Goal: Task Accomplishment & Management: Use online tool/utility

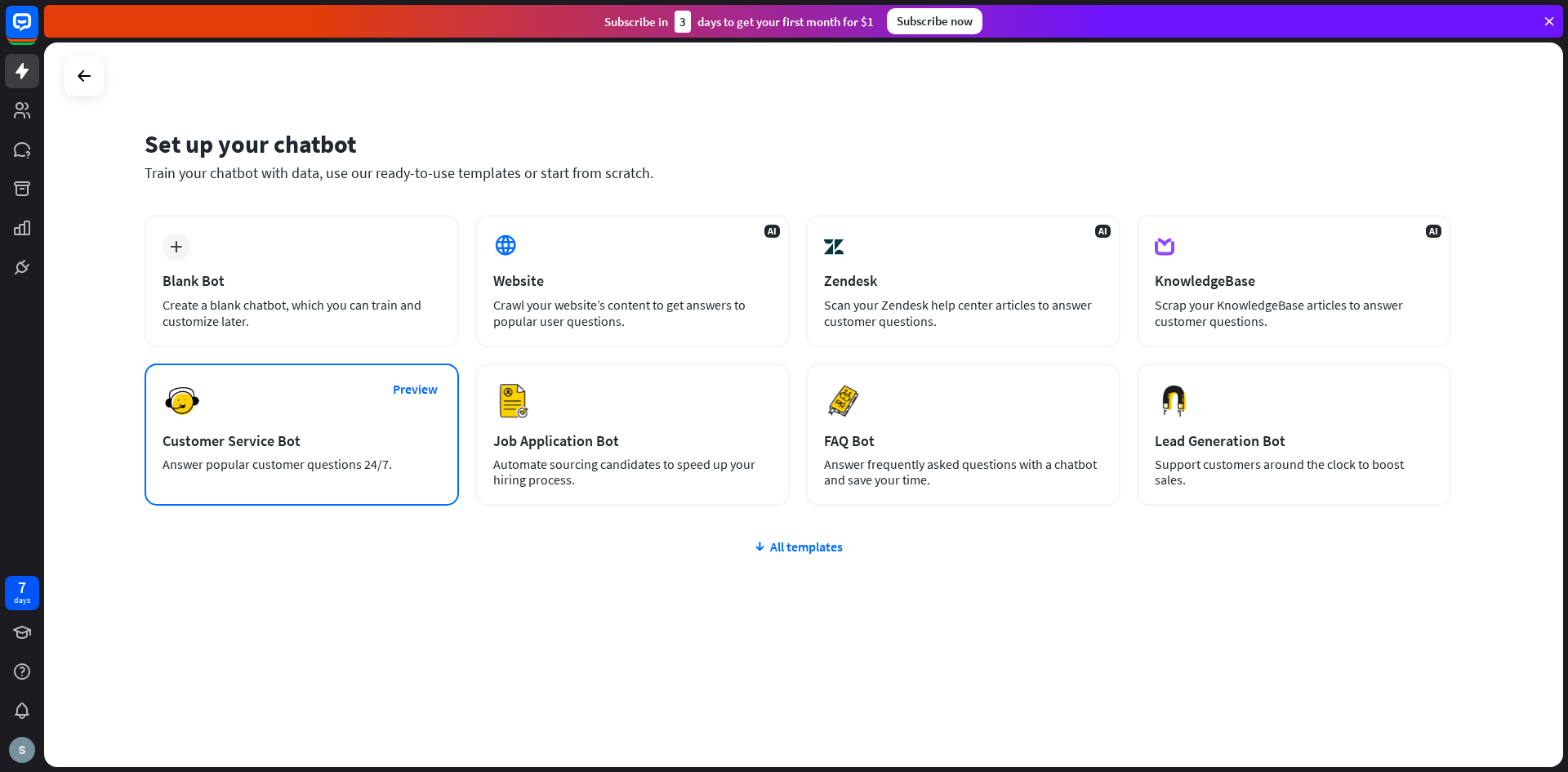
click at [285, 457] on div "Answer popular customer questions 24/7." at bounding box center [301, 465] width 279 height 16
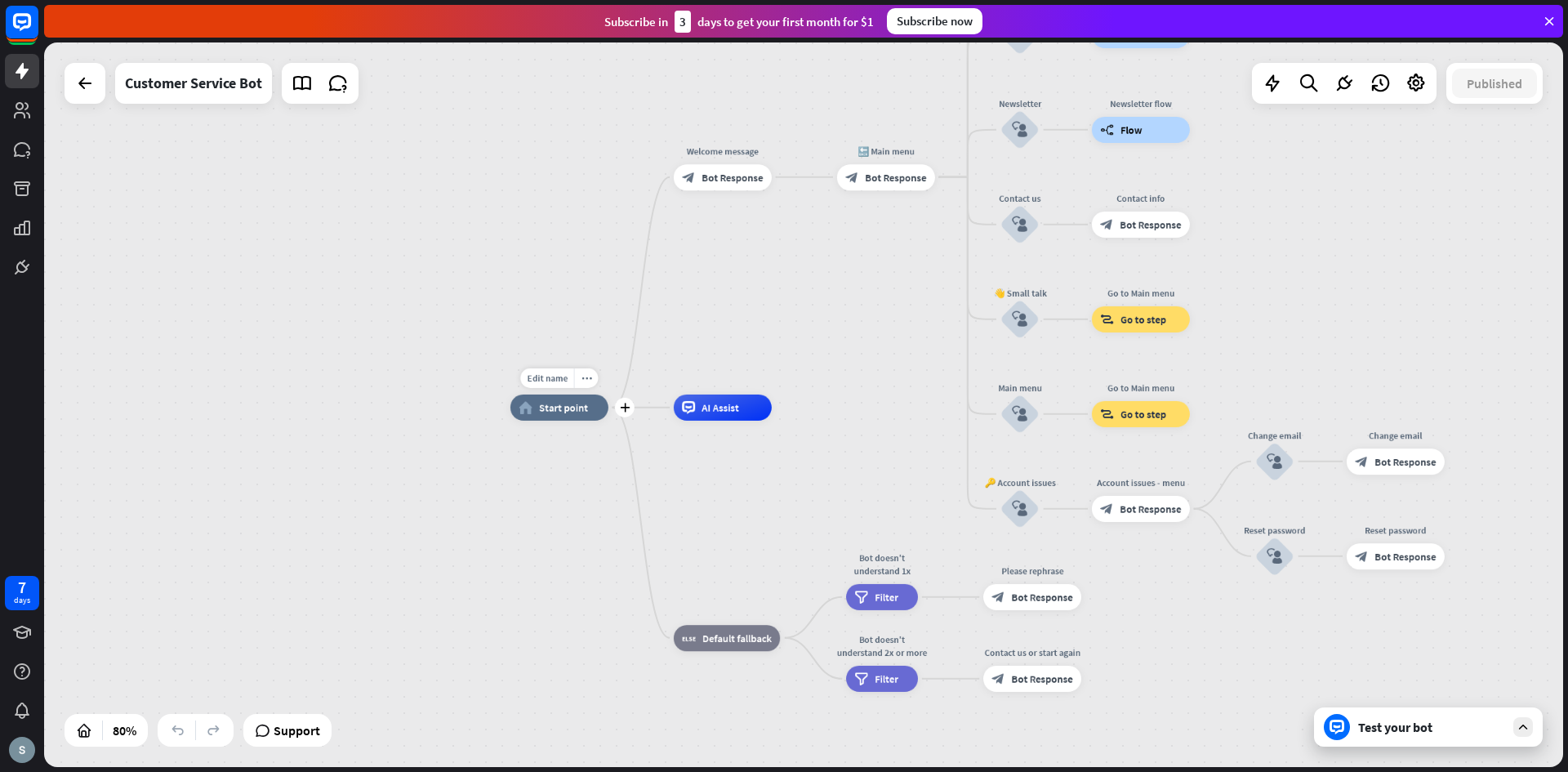
click at [567, 418] on div "home_2 Start point" at bounding box center [560, 408] width 98 height 26
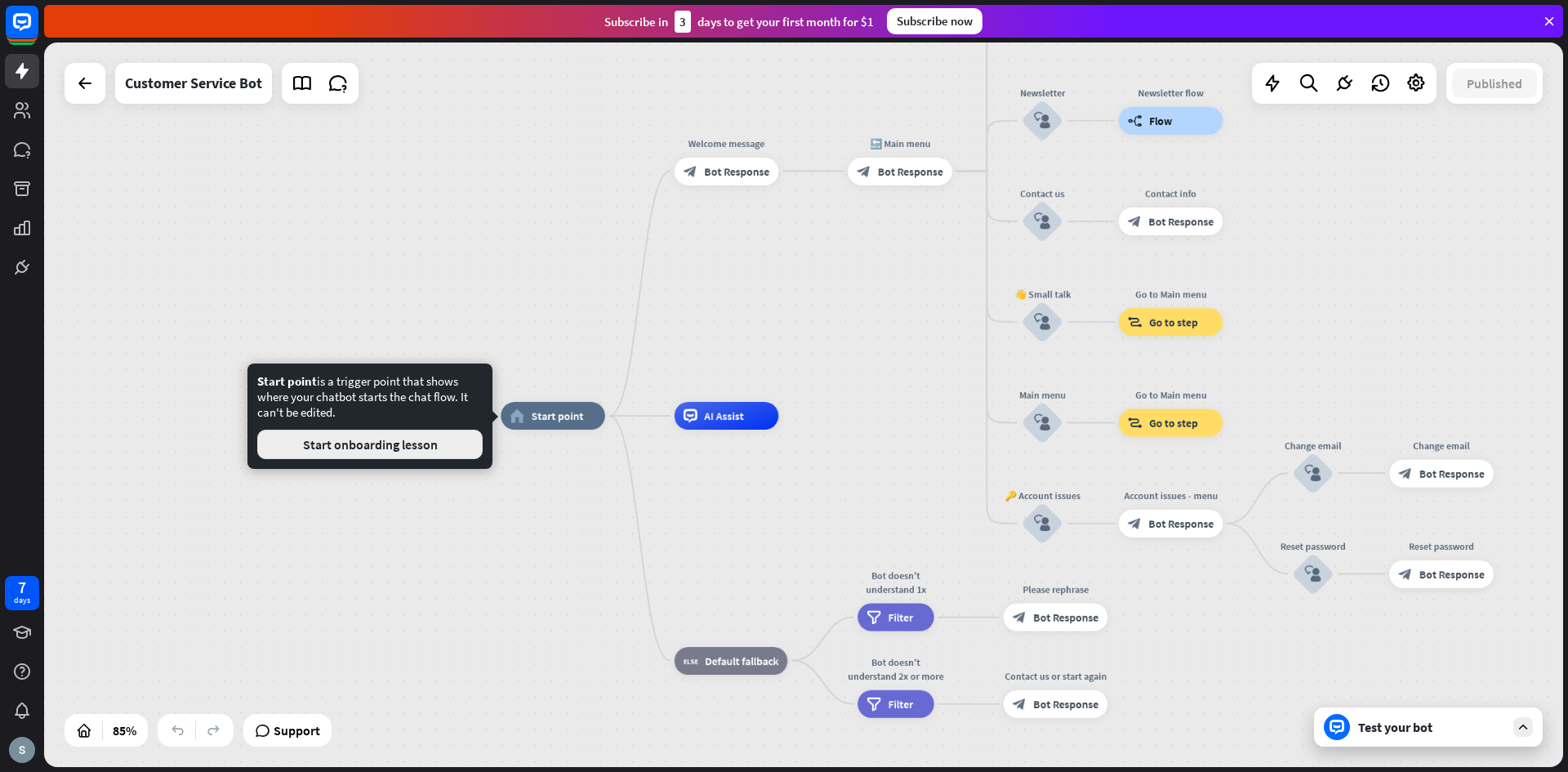
click at [379, 440] on button "Start onboarding lesson" at bounding box center [370, 445] width 225 height 29
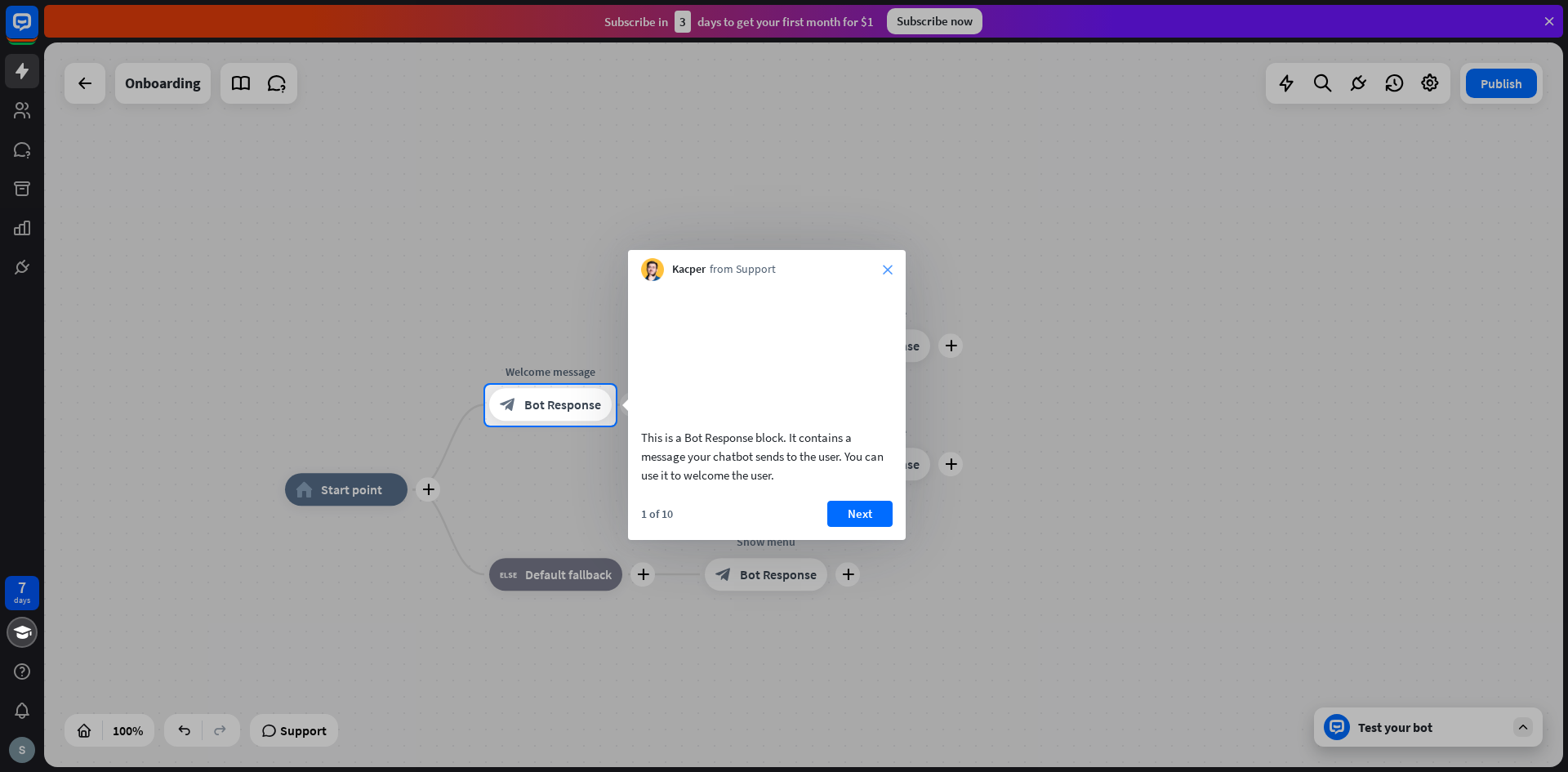
click at [887, 265] on icon "close" at bounding box center [888, 269] width 9 height 9
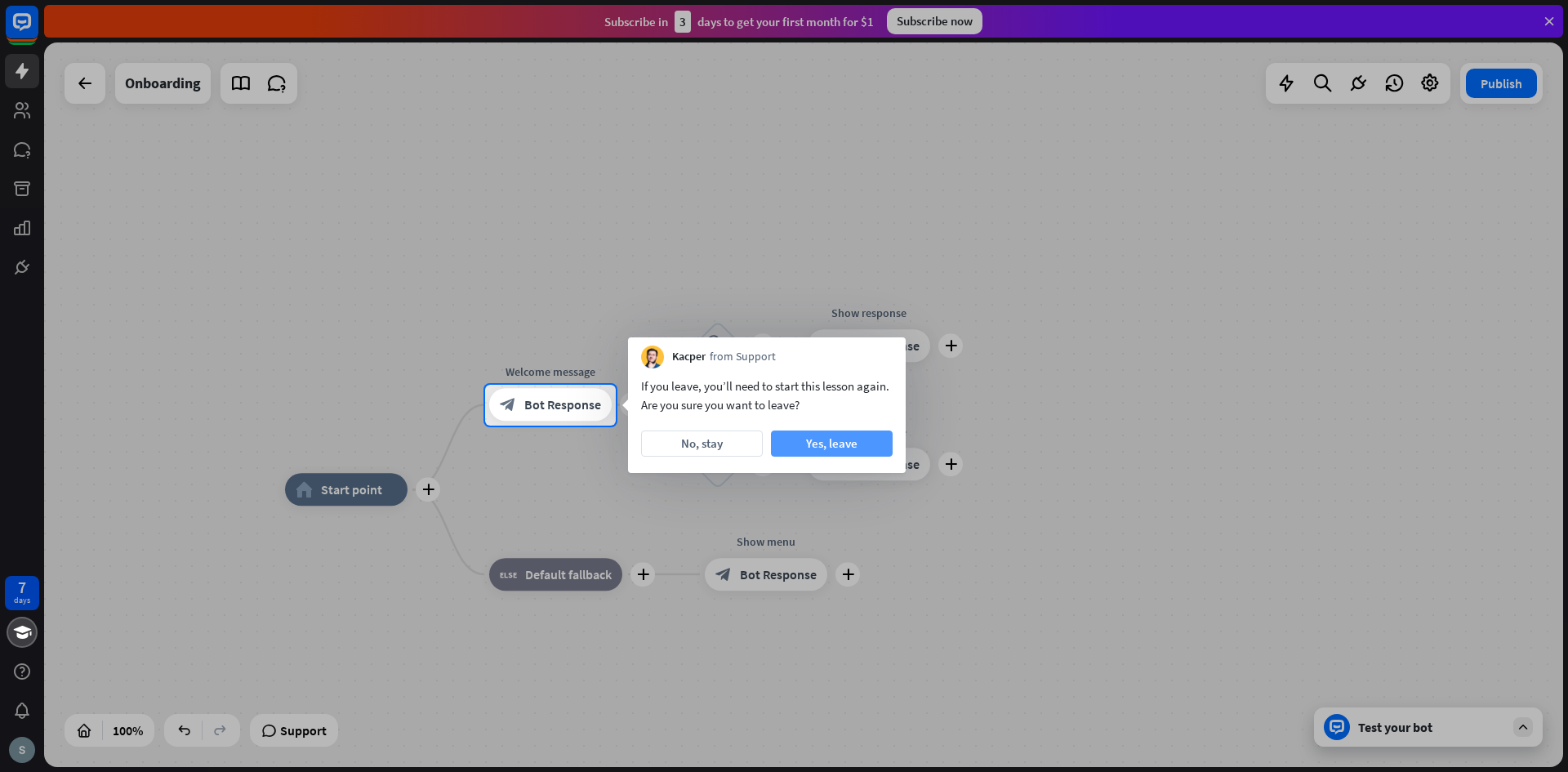
click at [811, 434] on button "Yes, leave" at bounding box center [831, 443] width 122 height 26
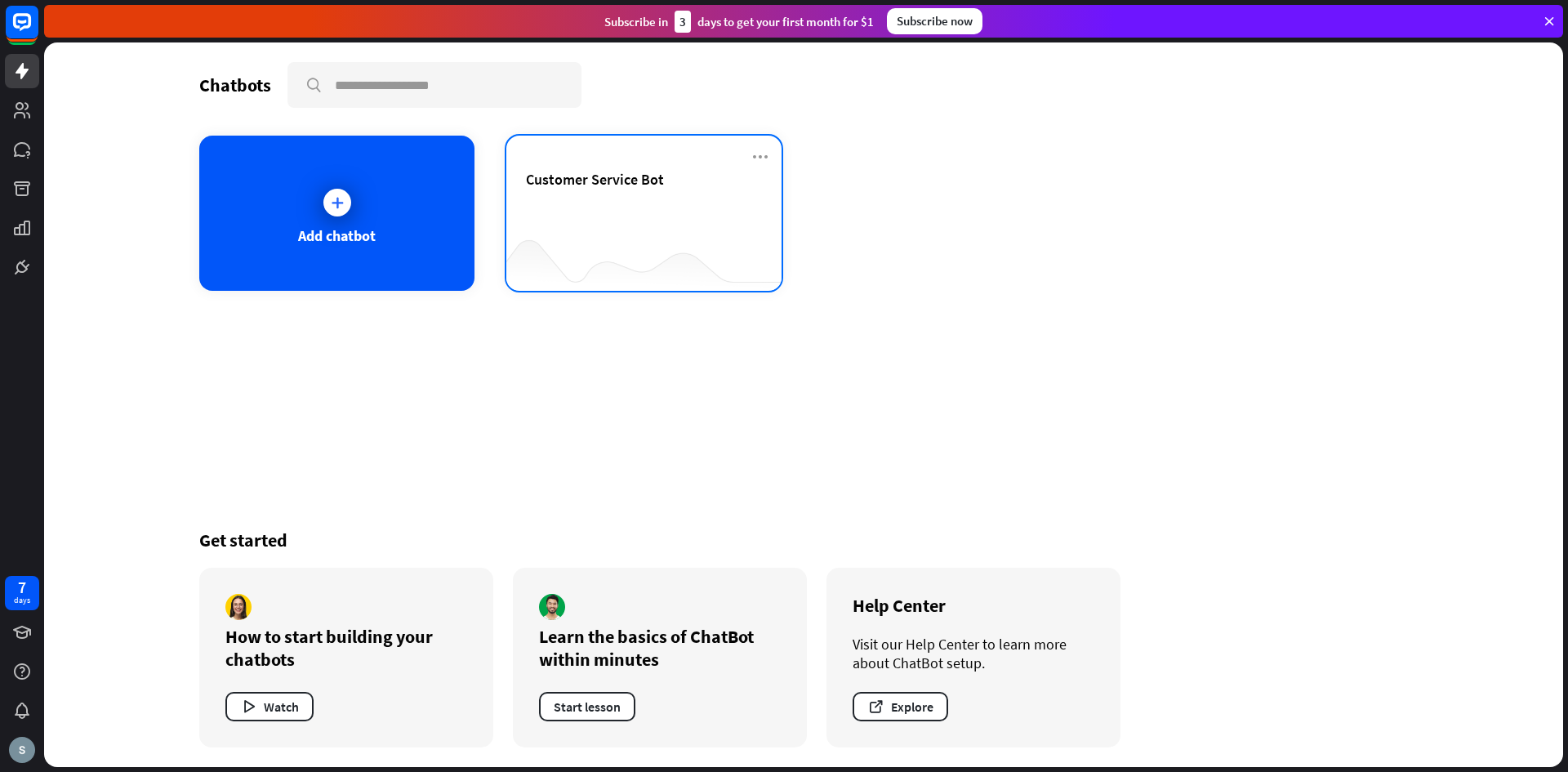
click at [747, 242] on div at bounding box center [643, 258] width 275 height 63
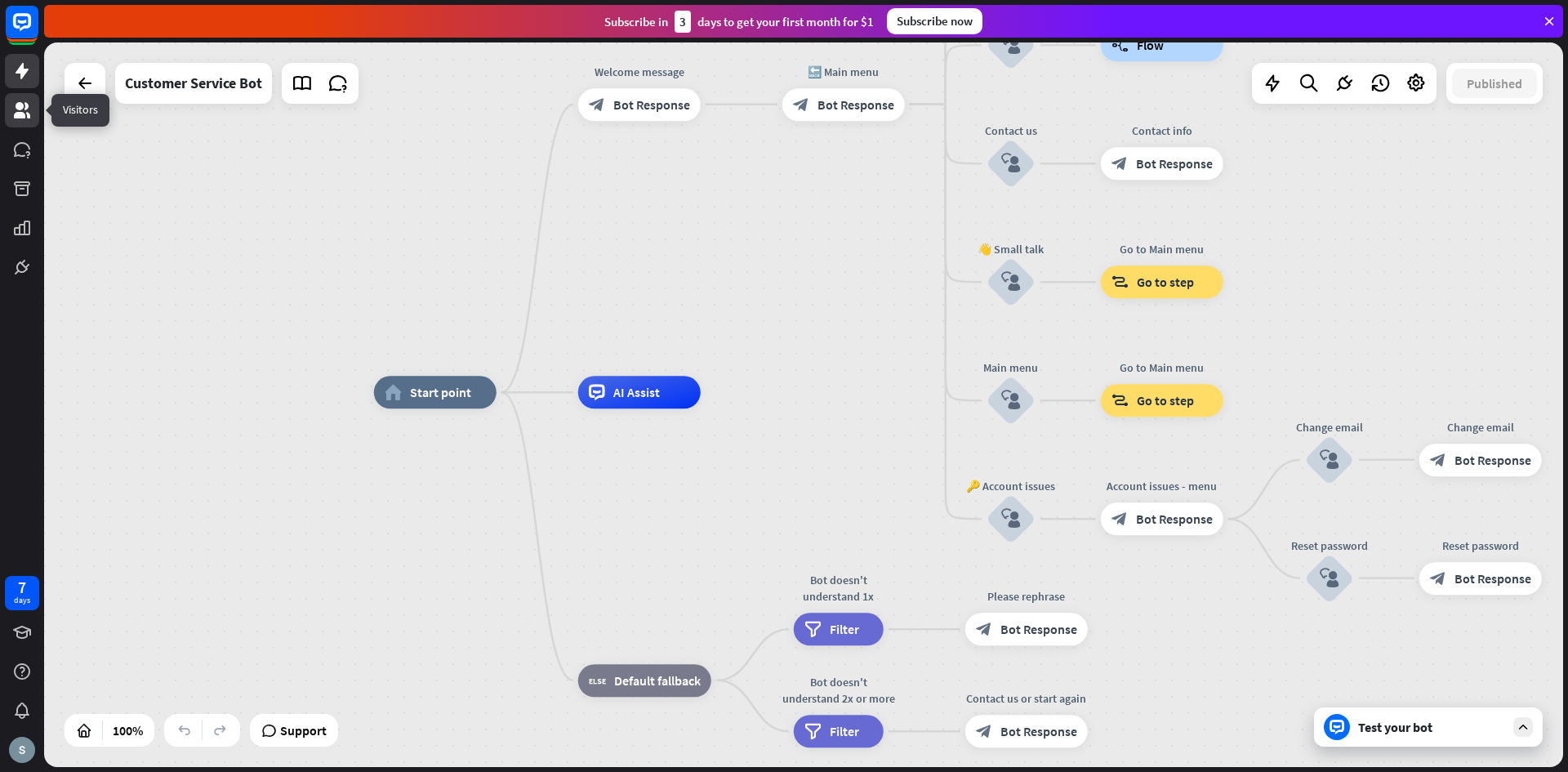
click at [28, 113] on icon at bounding box center [22, 110] width 16 height 16
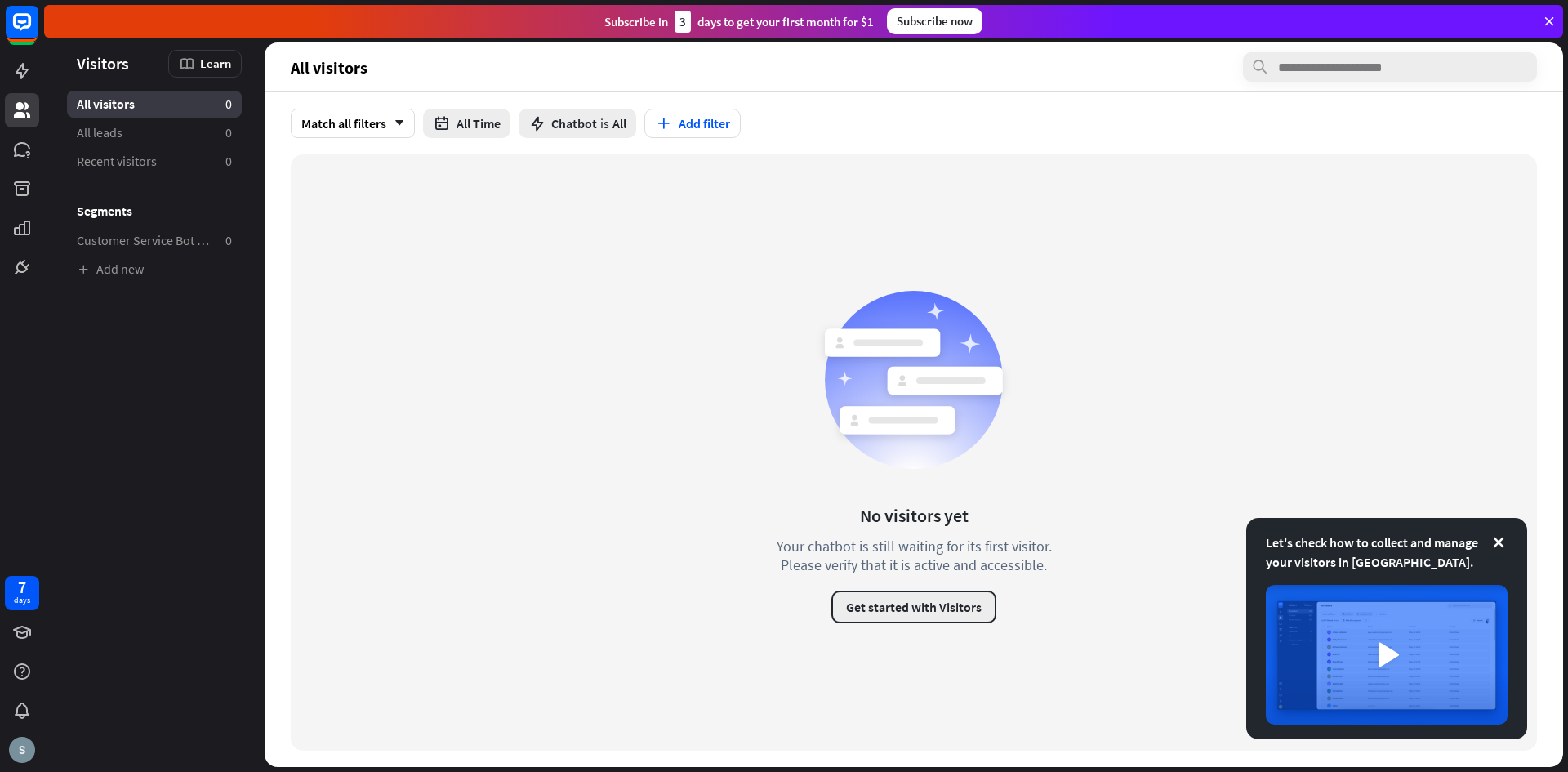
click at [933, 611] on button "Get started with Visitors" at bounding box center [914, 607] width 165 height 33
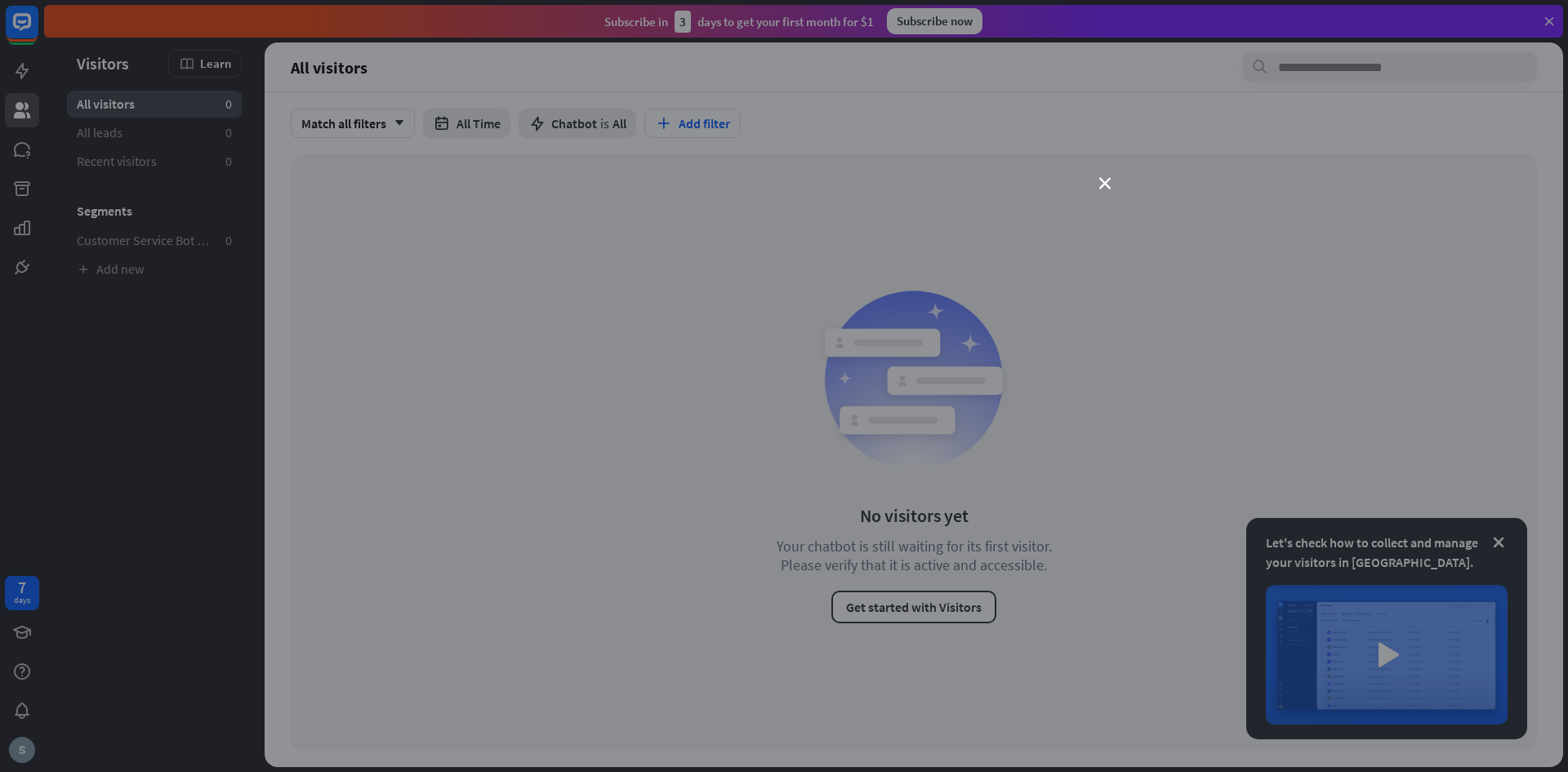
click at [1102, 170] on div "close" at bounding box center [784, 386] width 1568 height 772
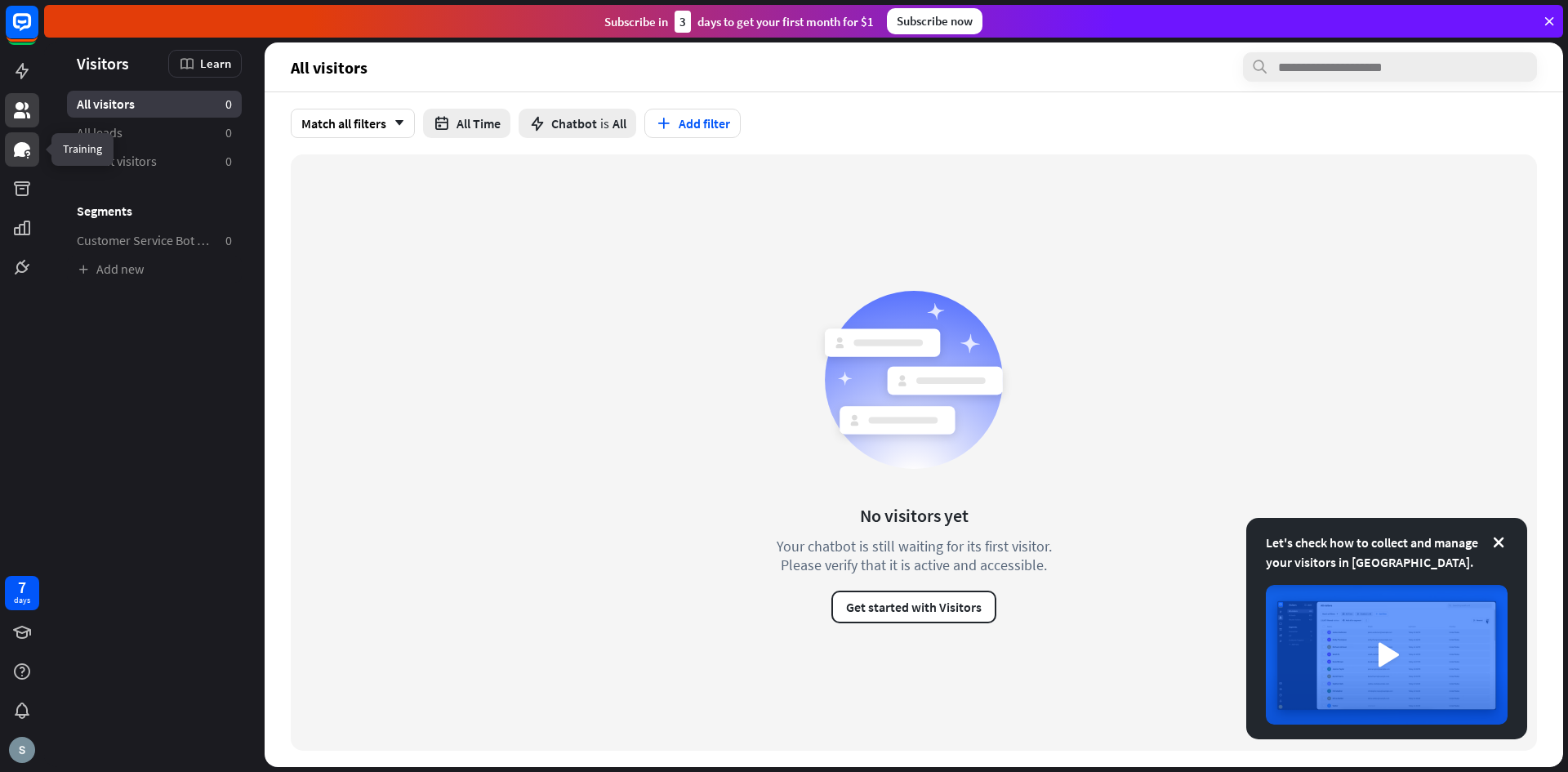
click at [36, 144] on link at bounding box center [22, 149] width 35 height 35
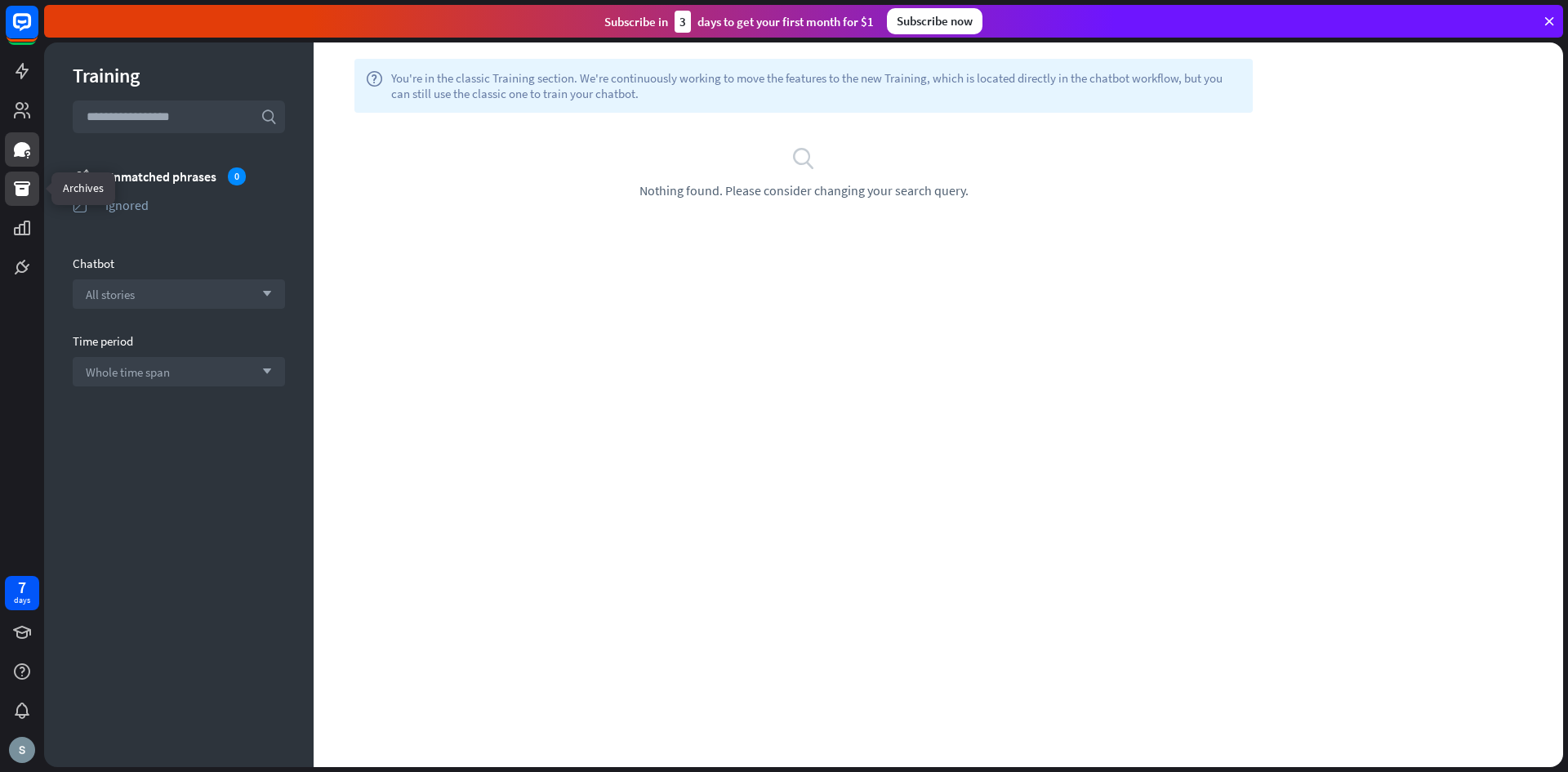
click at [26, 188] on icon at bounding box center [22, 188] width 16 height 15
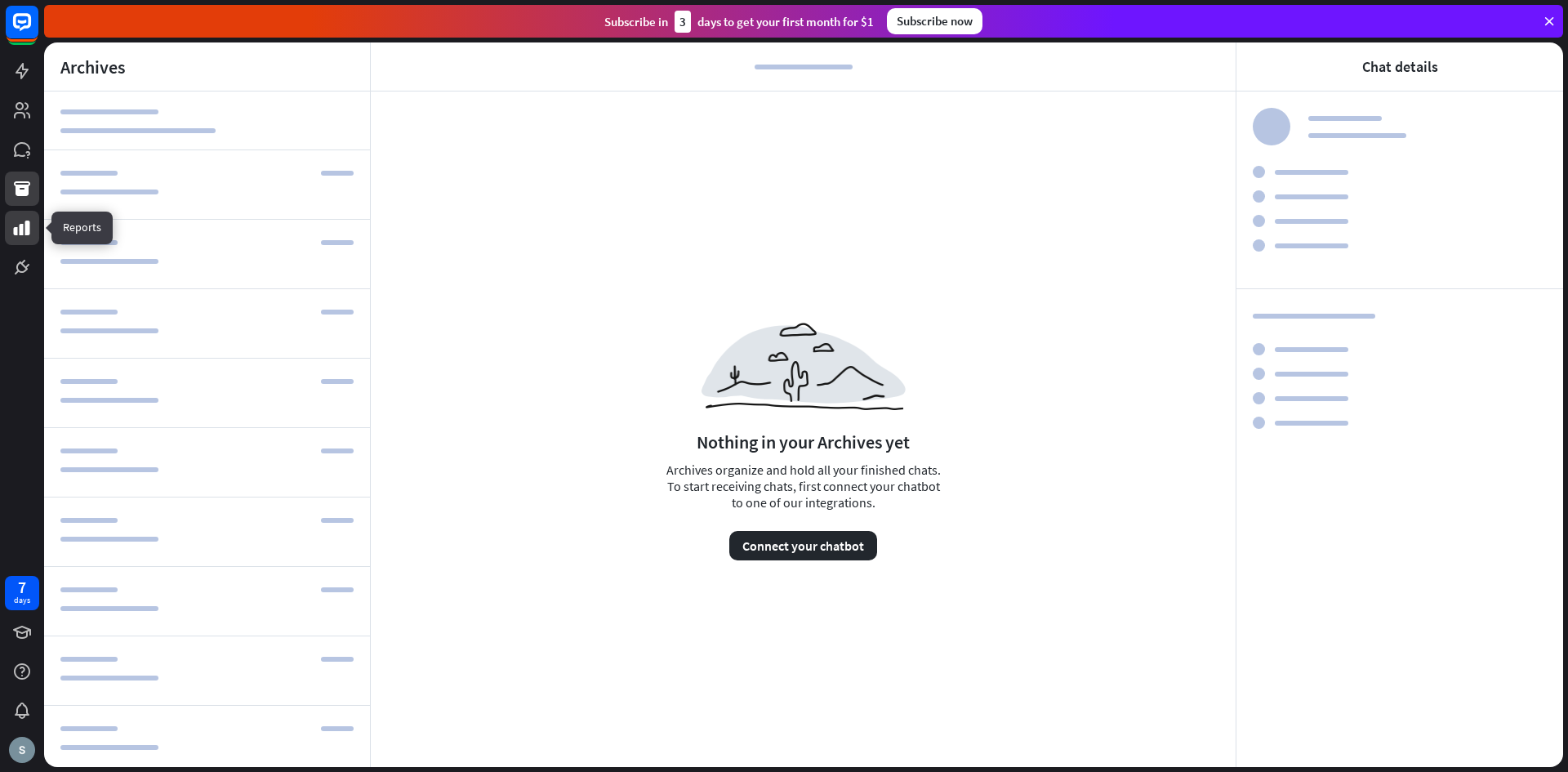
click at [9, 234] on link at bounding box center [22, 228] width 35 height 35
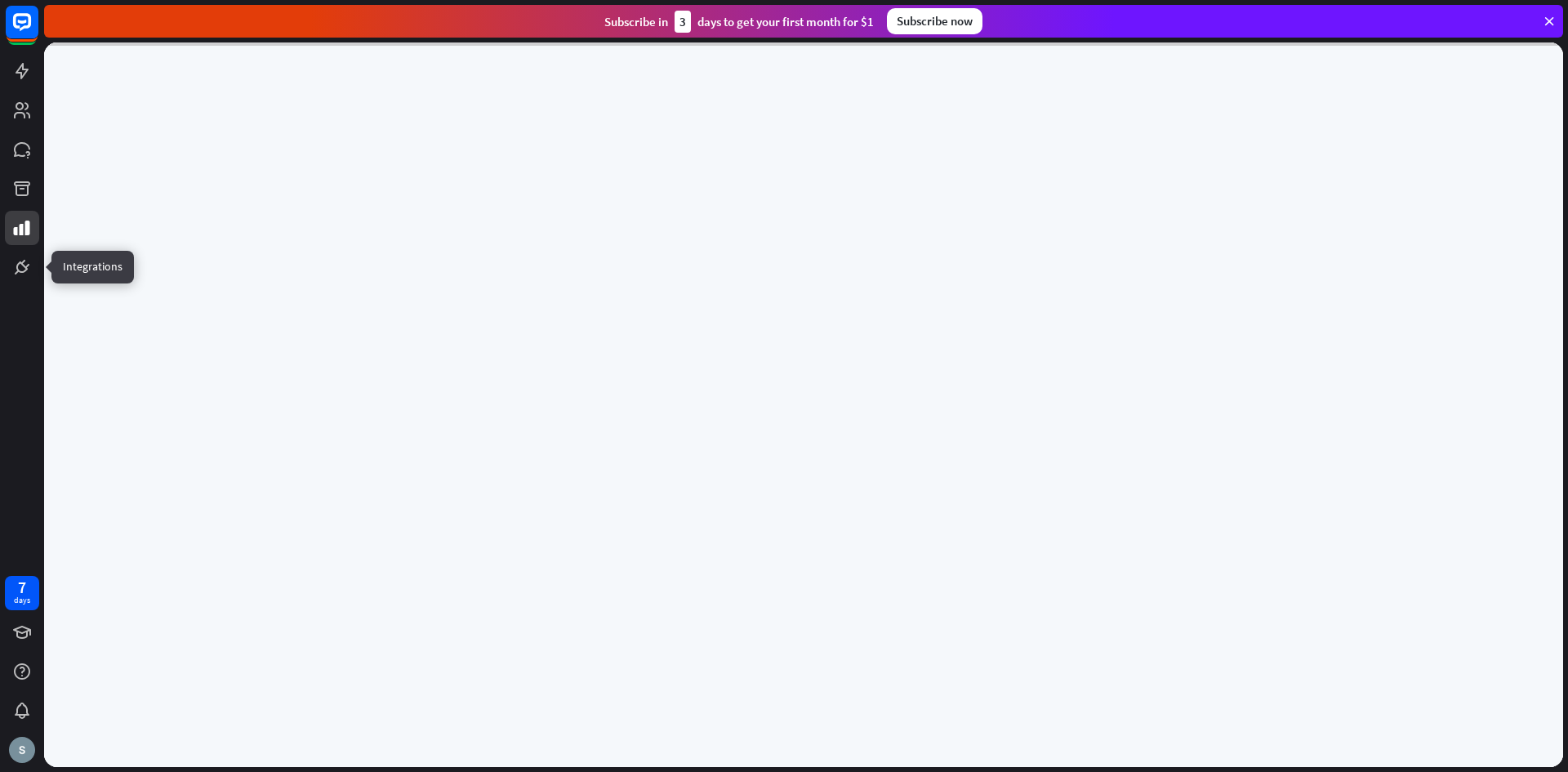
click at [22, 256] on link at bounding box center [22, 267] width 35 height 35
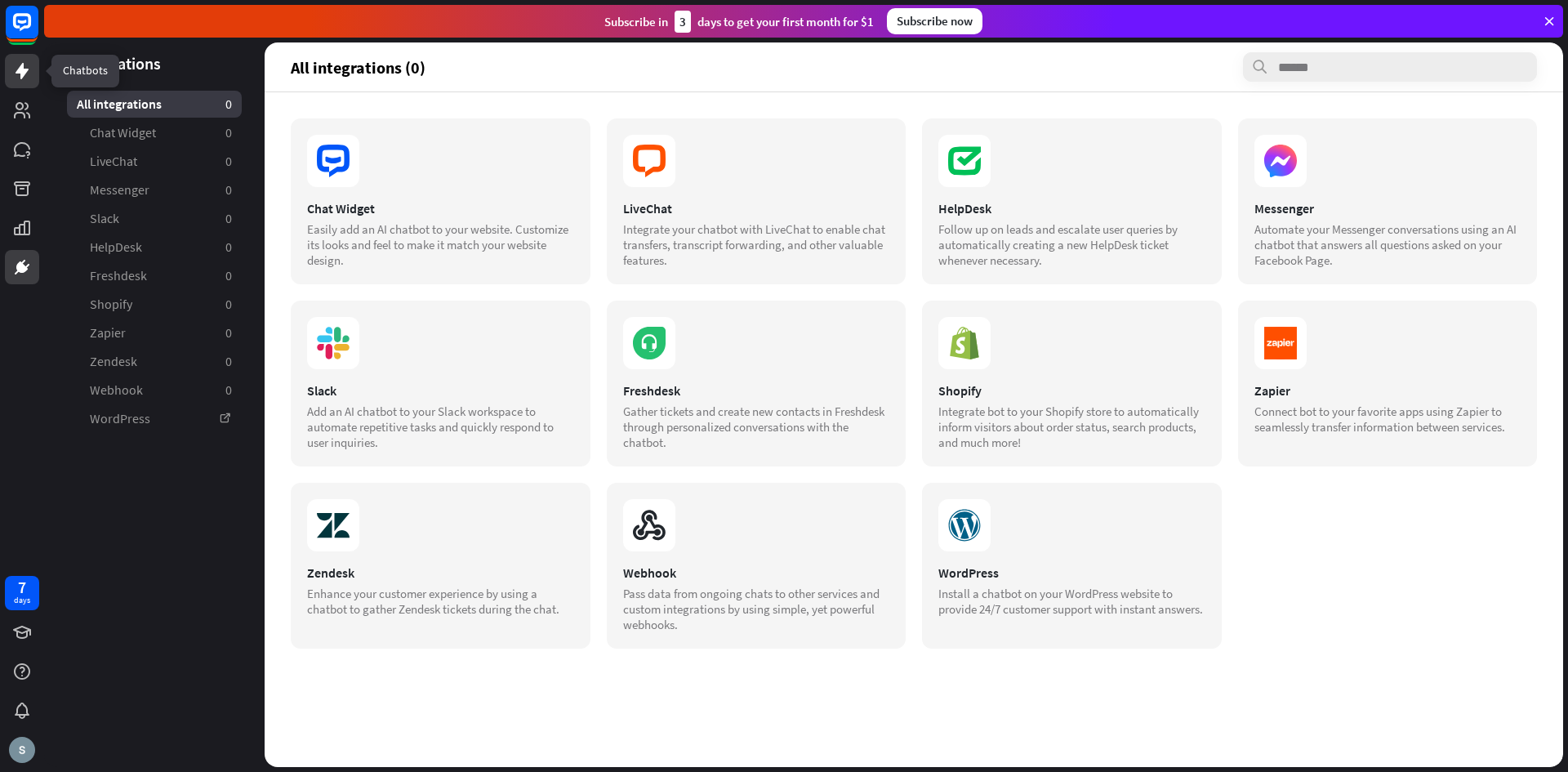
click at [27, 75] on icon at bounding box center [22, 71] width 20 height 20
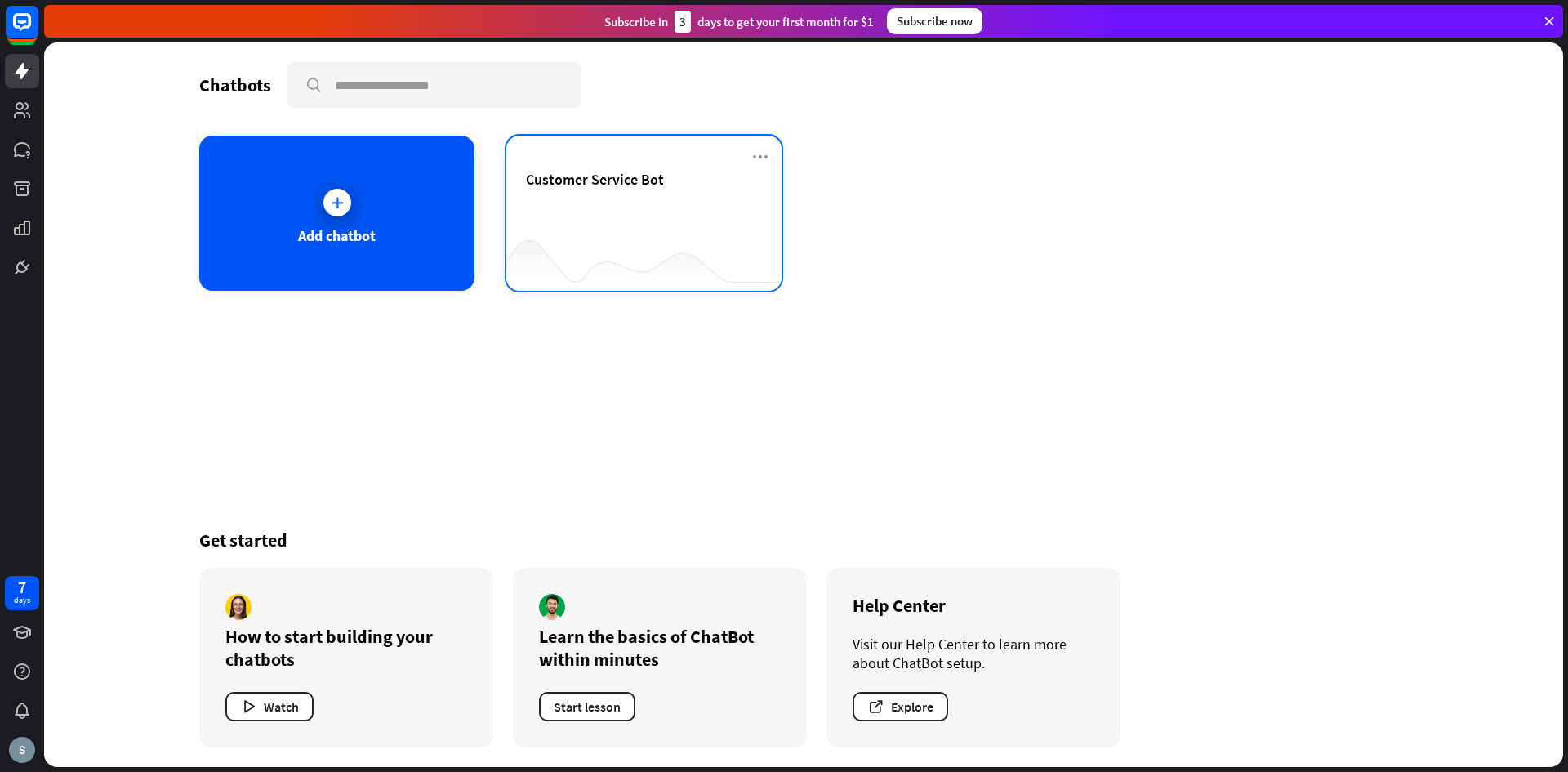
click at [514, 196] on div "Customer Service Bot" at bounding box center [643, 213] width 275 height 155
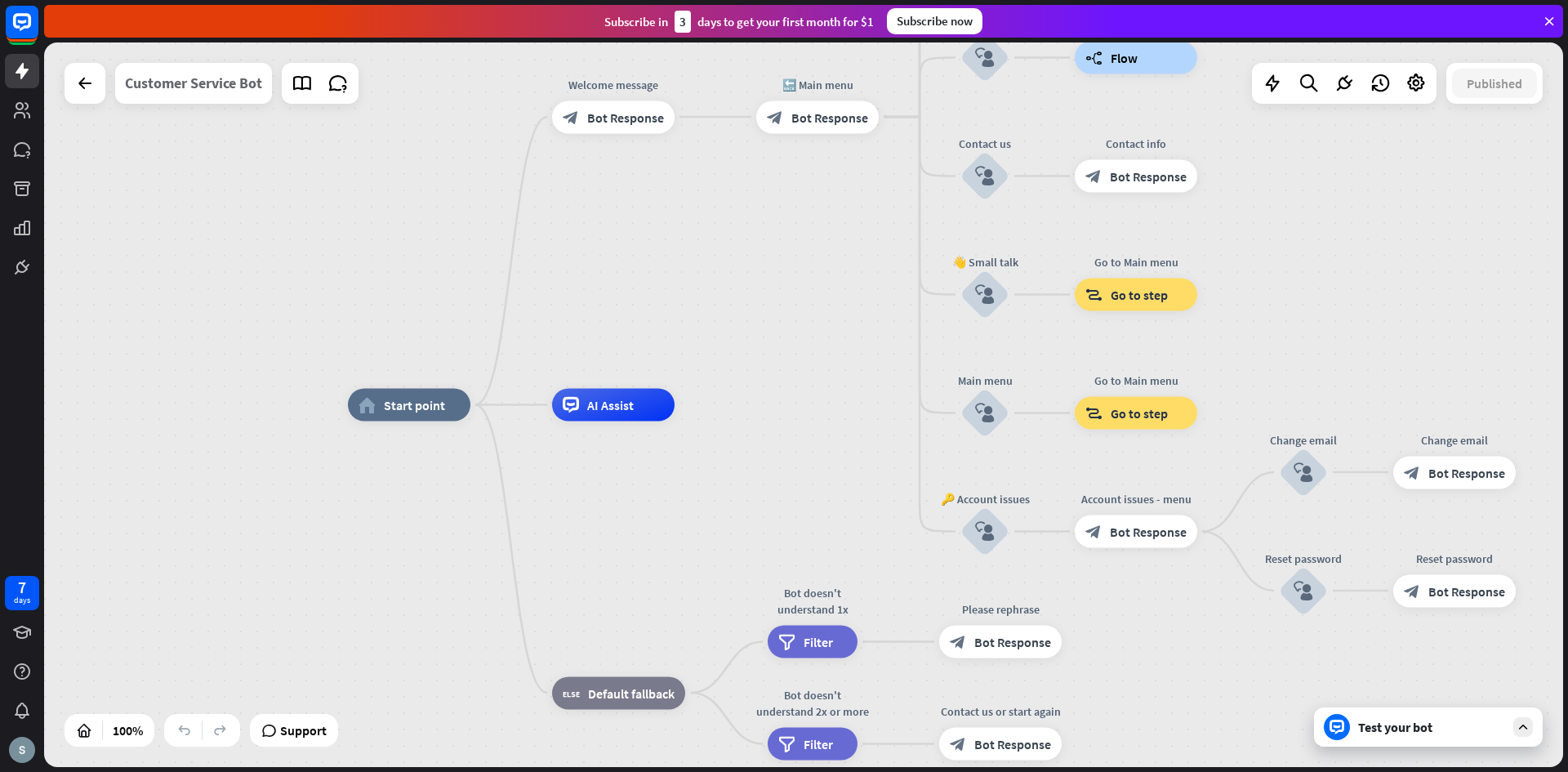
click at [212, 70] on div "Customer Service Bot" at bounding box center [193, 83] width 137 height 41
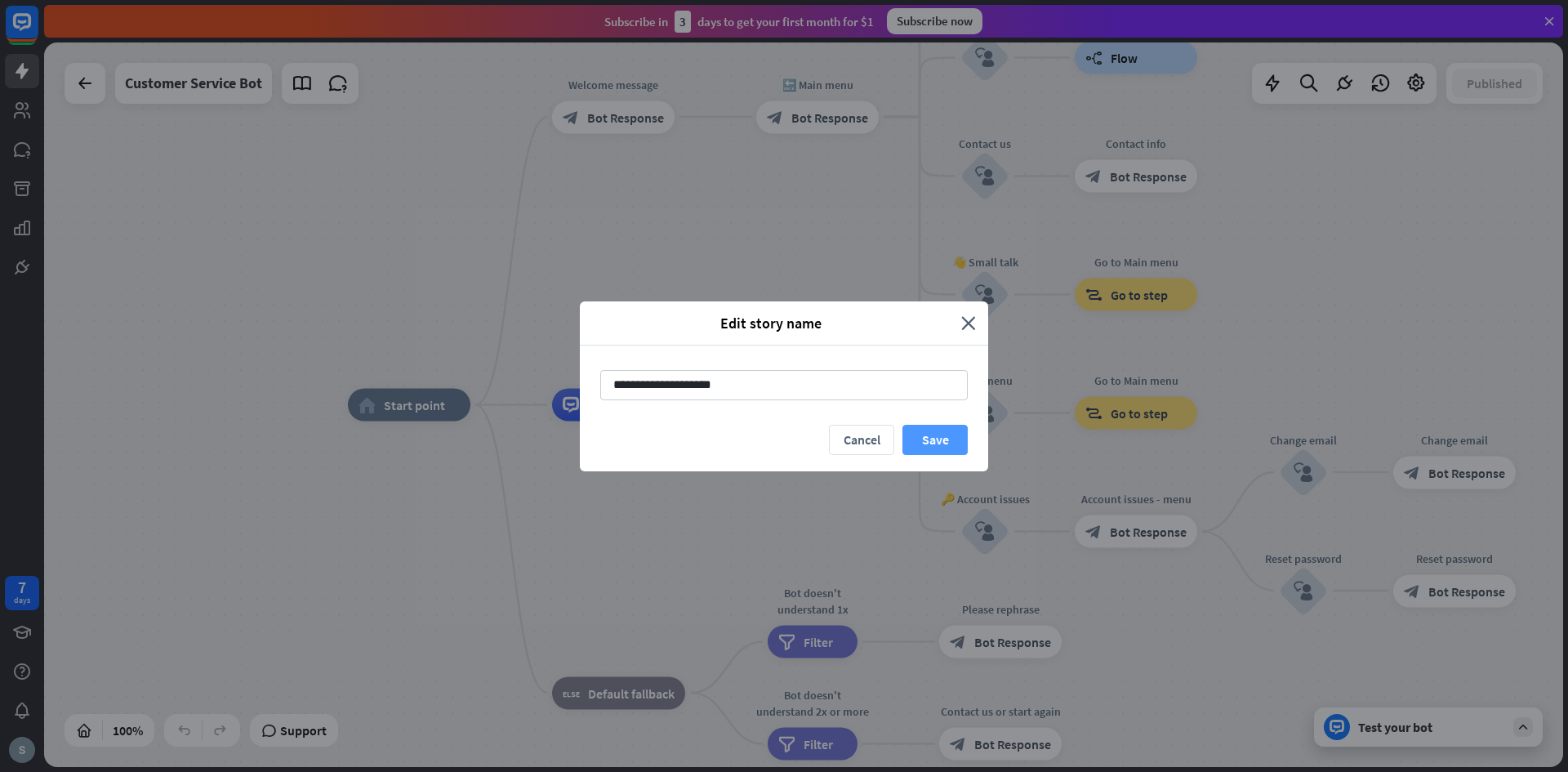
click at [950, 446] on button "Save" at bounding box center [935, 440] width 66 height 30
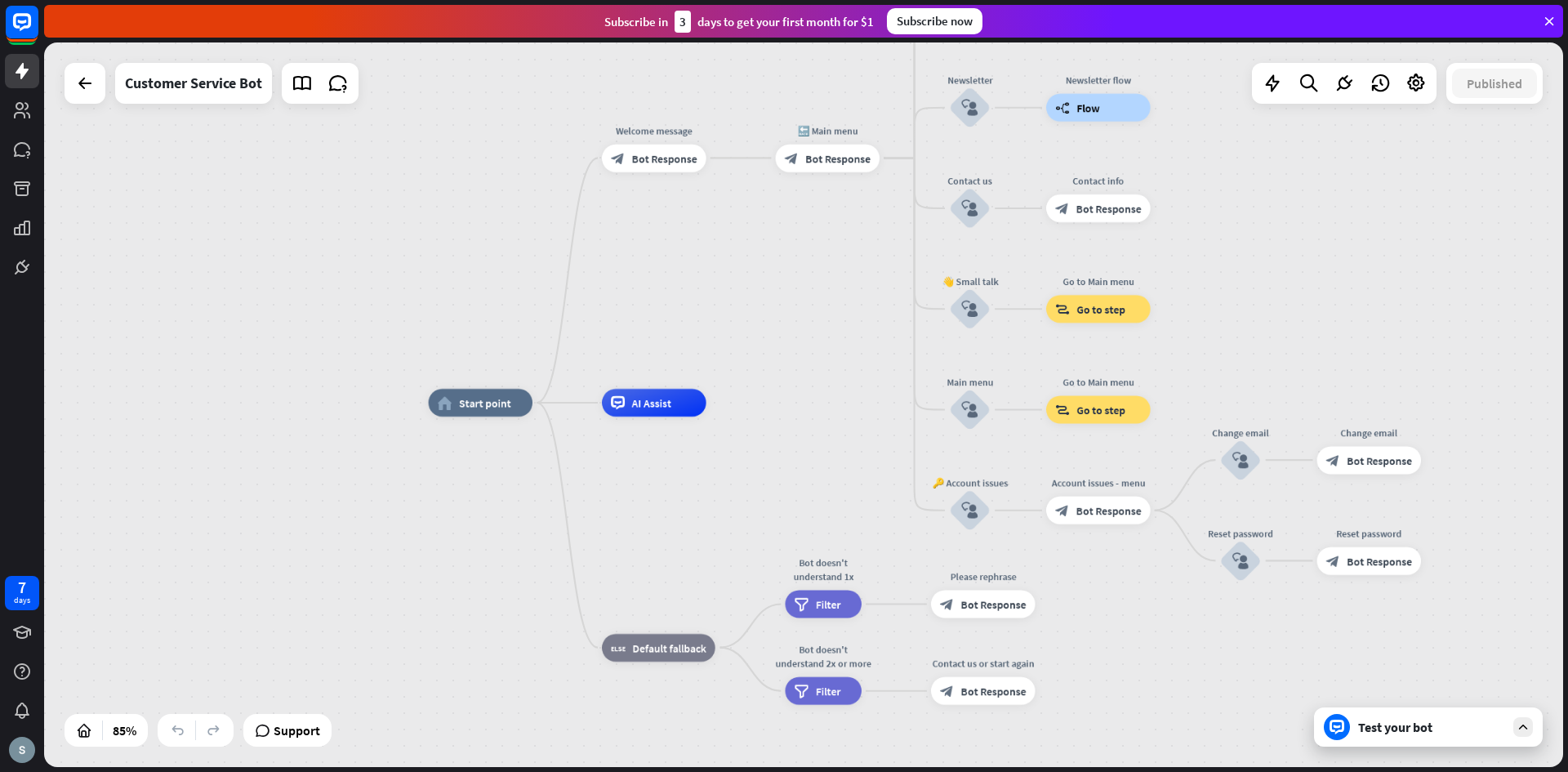
click at [1403, 729] on div "Test your bot" at bounding box center [1432, 726] width 147 height 16
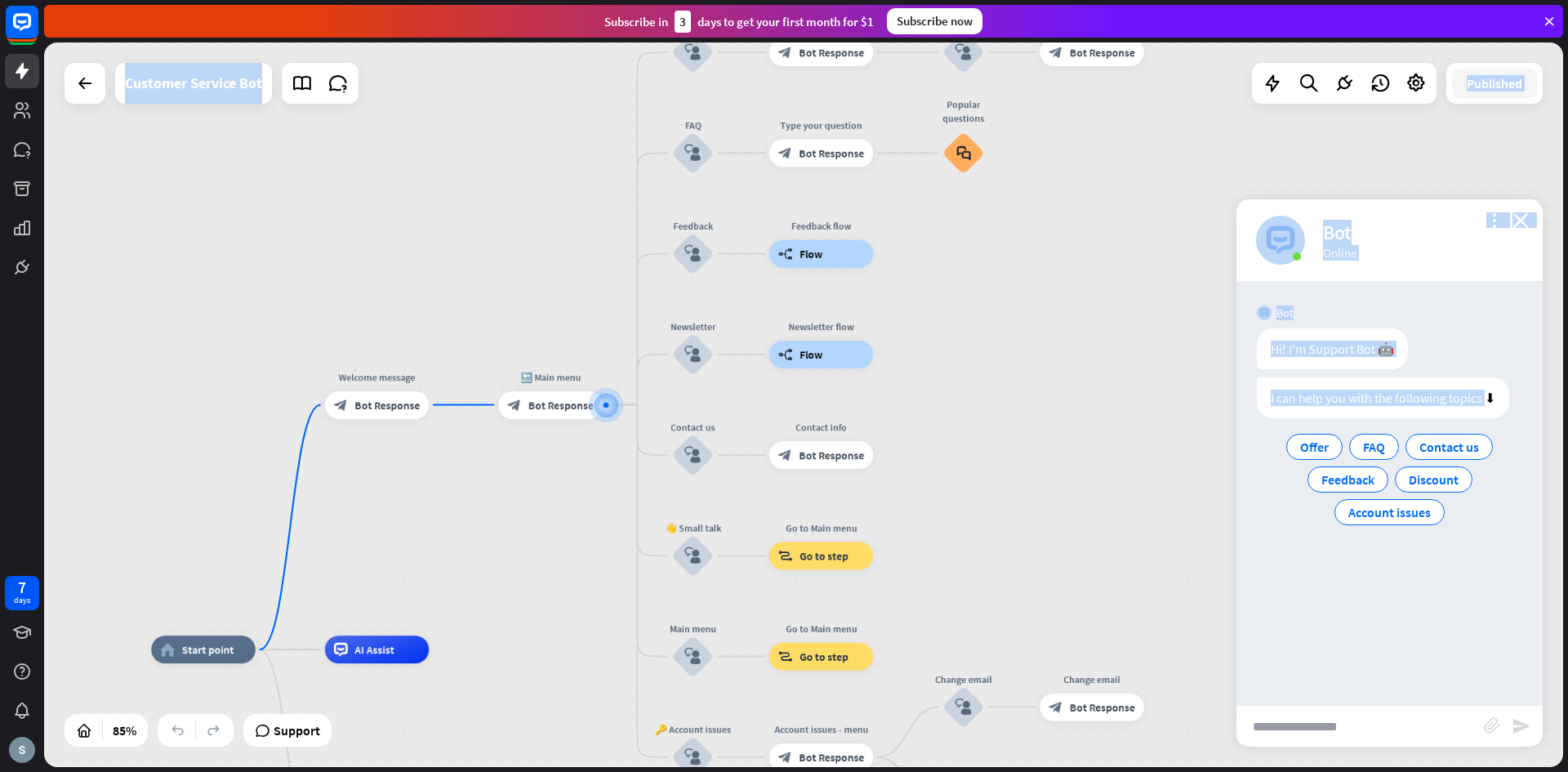
drag, startPoint x: 1488, startPoint y: 389, endPoint x: 1203, endPoint y: 411, distance: 285.8
click at [1203, 411] on div "home_2 Start point Welcome message block_bot_response Bot Response 🔙 Main menu …" at bounding box center [803, 404] width 1519 height 725
click at [1280, 419] on div "I can help you with the following topics ⬇ Offer FAQ Contact us Feedback Discou…" at bounding box center [1389, 452] width 265 height 151
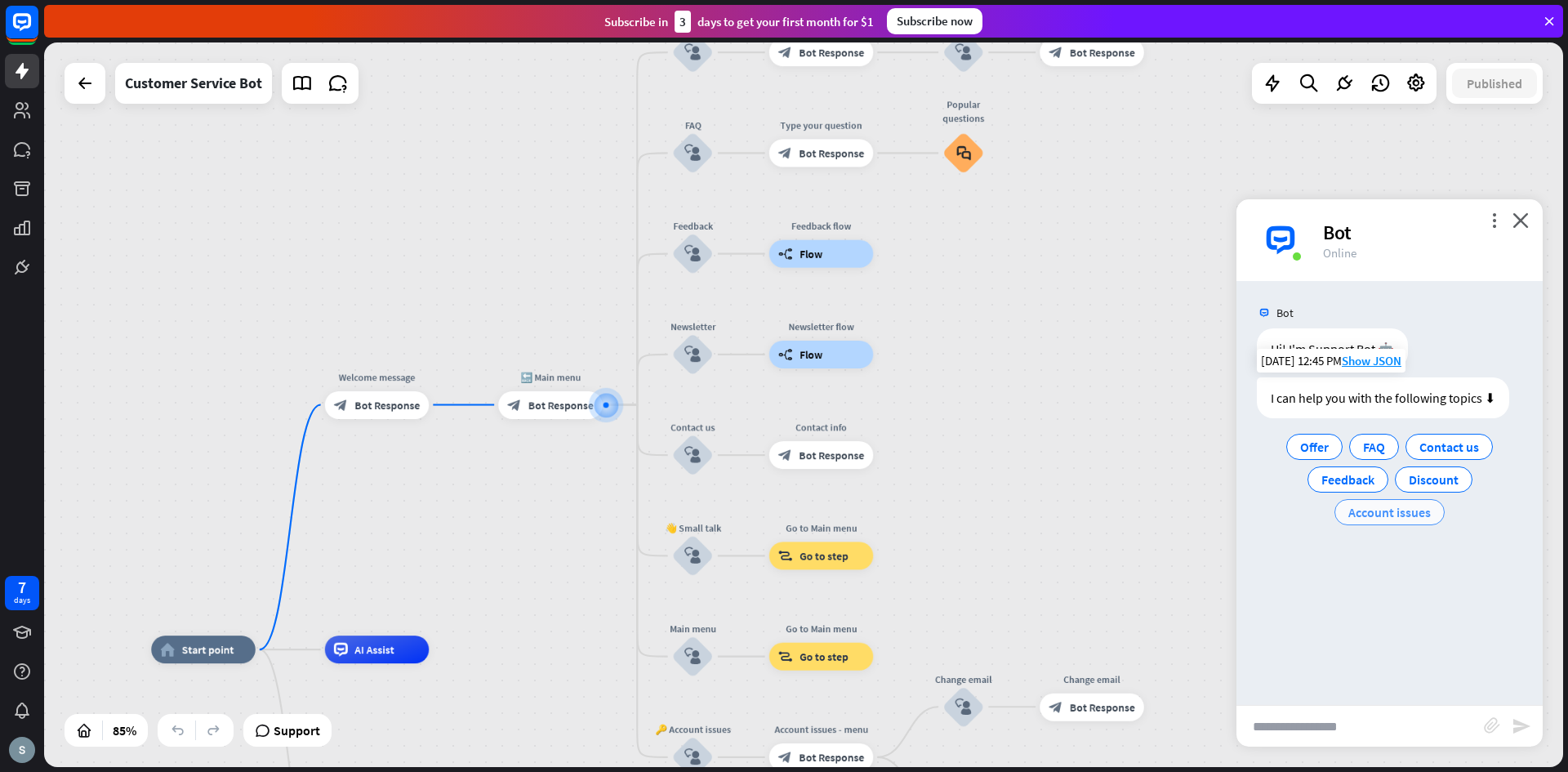
click at [1397, 510] on span "Account issues" at bounding box center [1390, 512] width 83 height 16
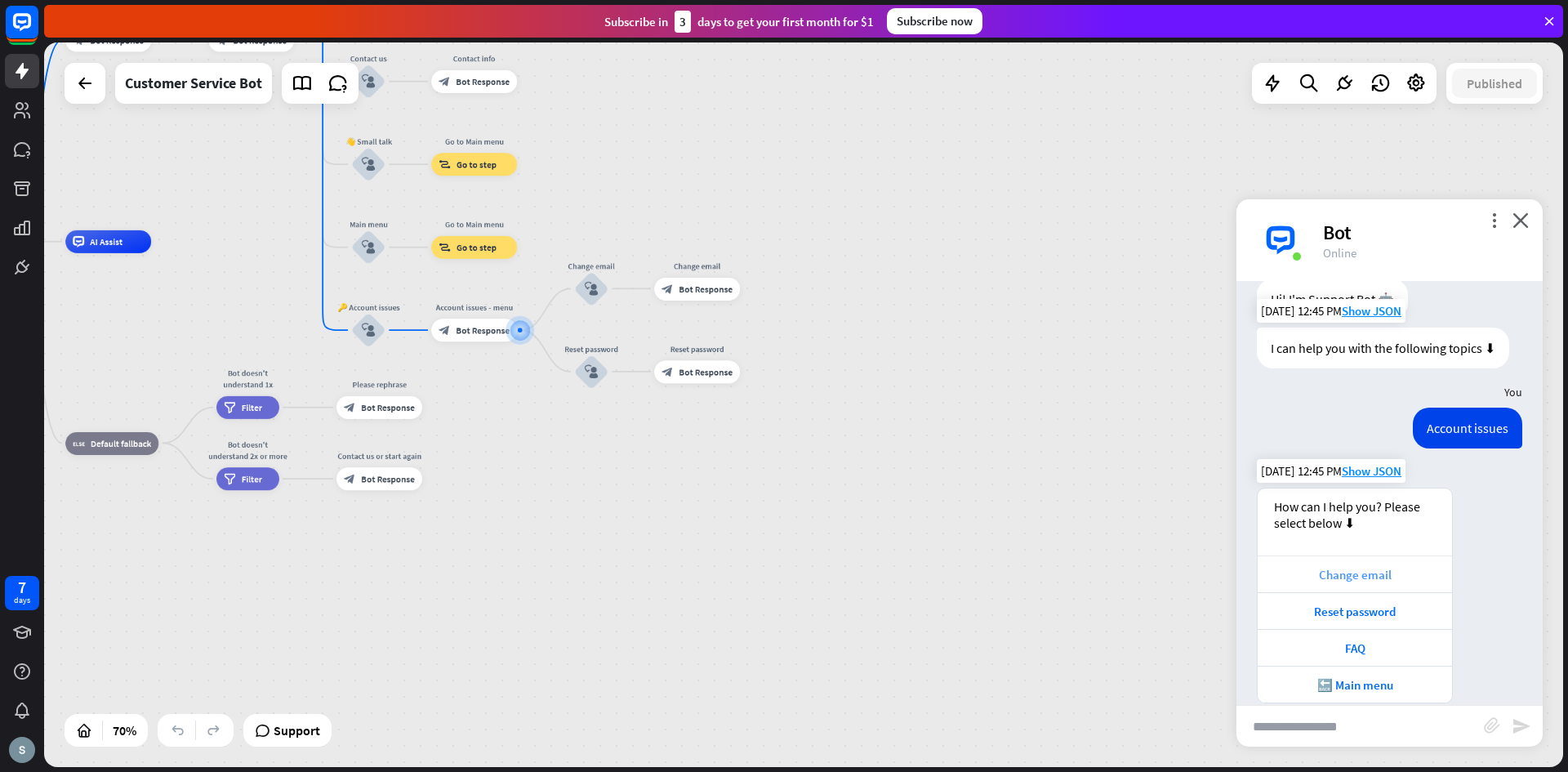
scroll to position [73, 0]
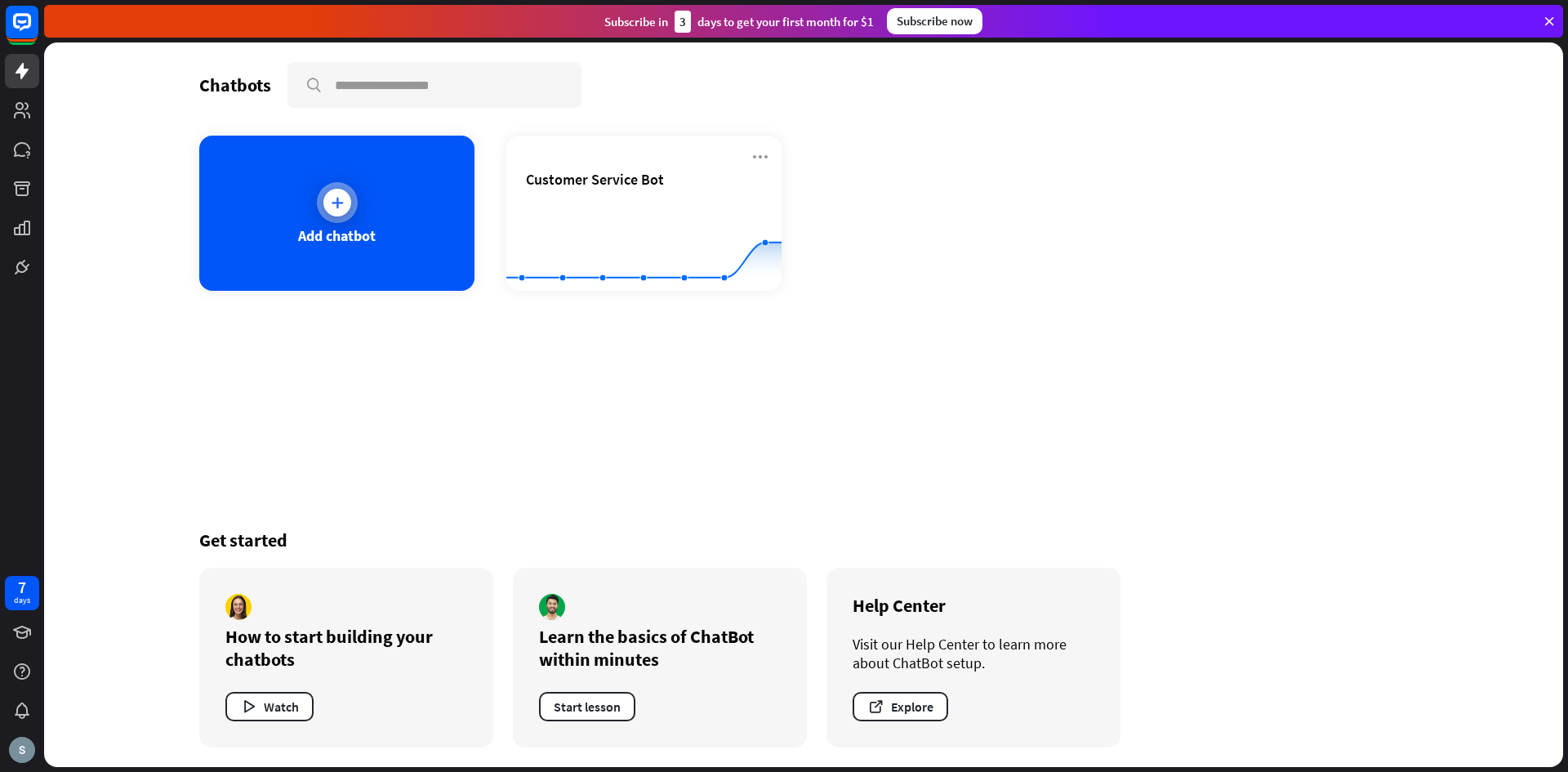
click at [401, 233] on div "Add chatbot" at bounding box center [337, 213] width 275 height 155
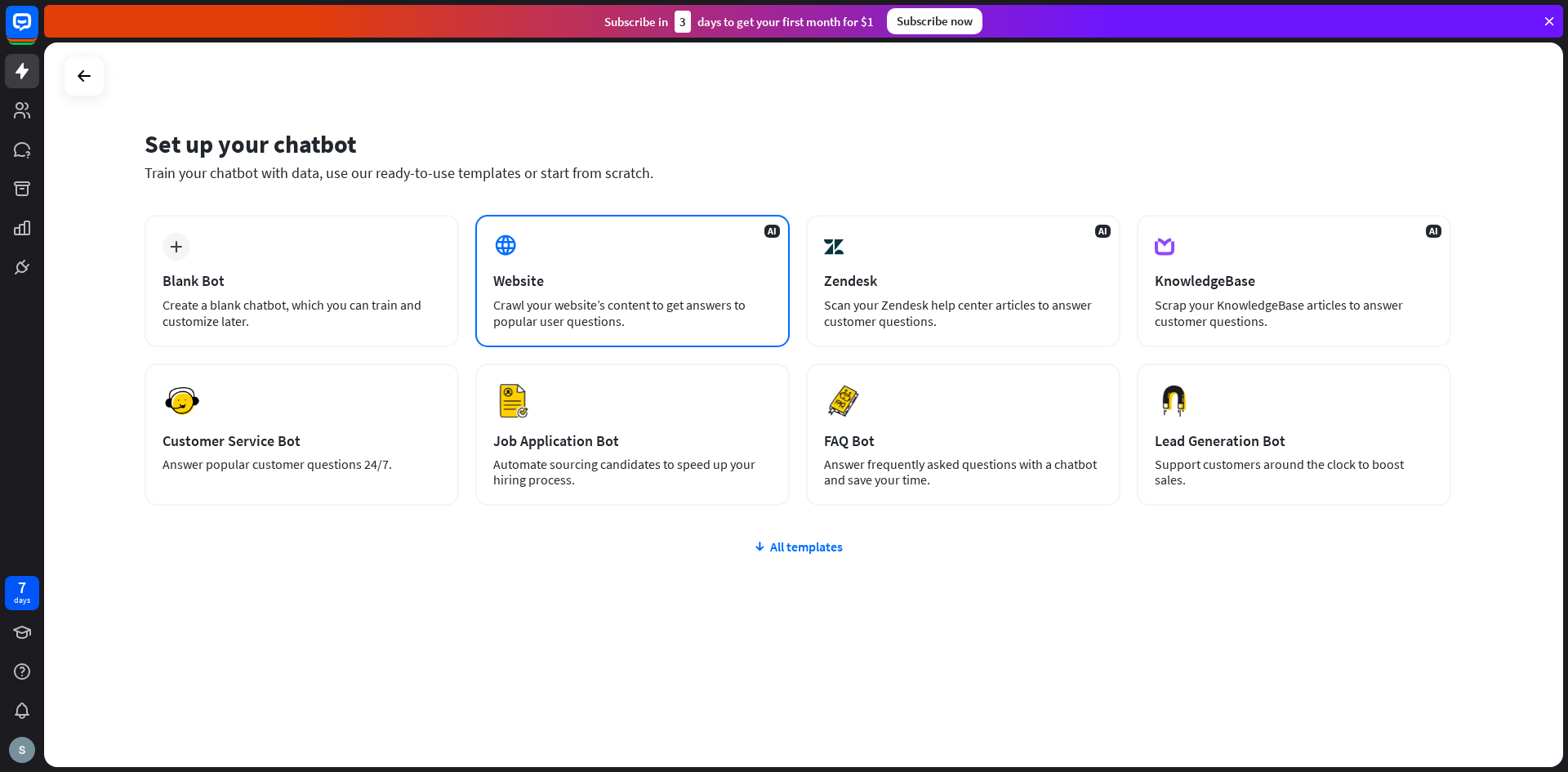
click at [724, 287] on div "Website" at bounding box center [632, 281] width 279 height 19
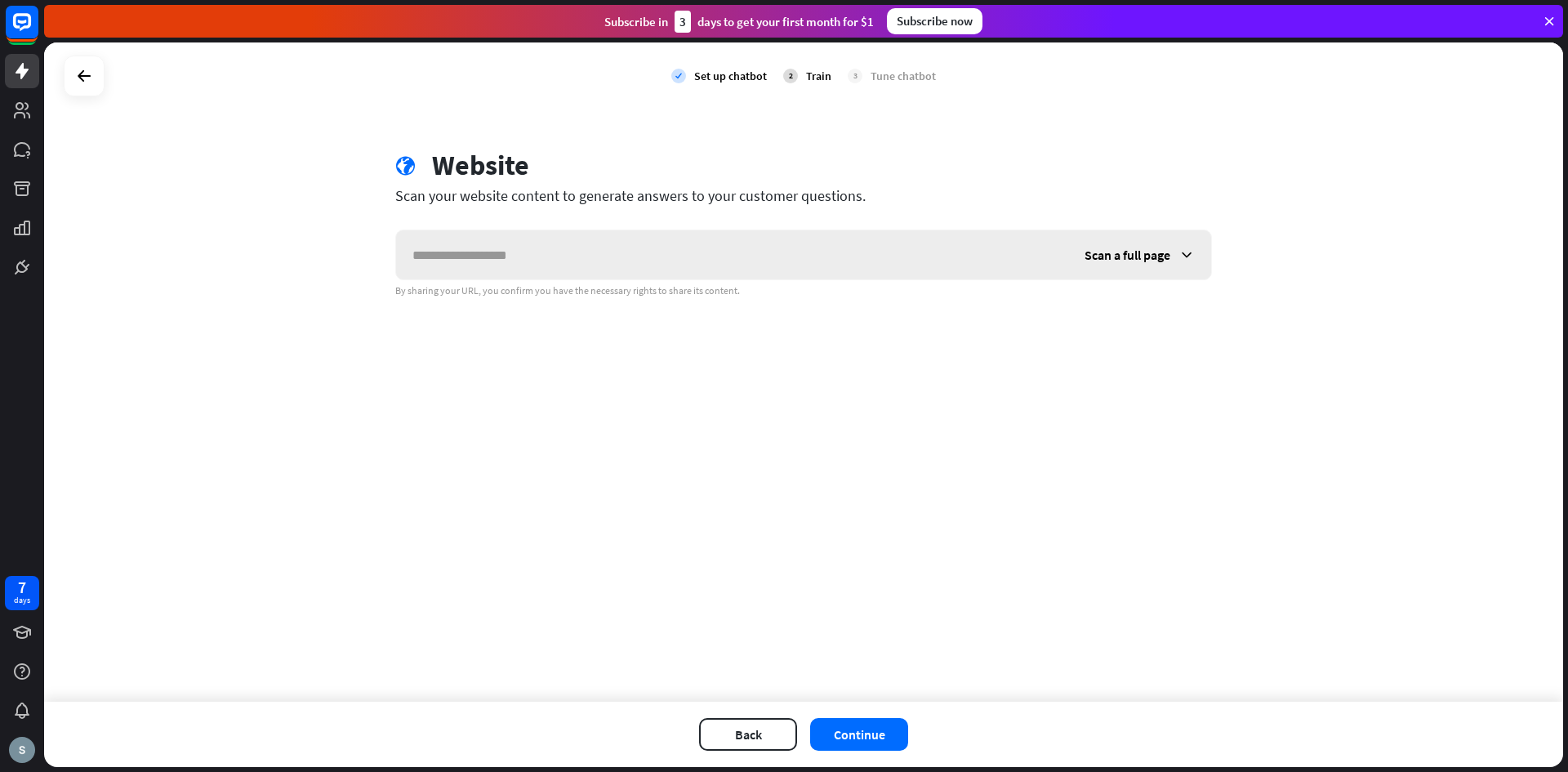
click at [1177, 256] on div "Scan a full page" at bounding box center [1140, 255] width 143 height 49
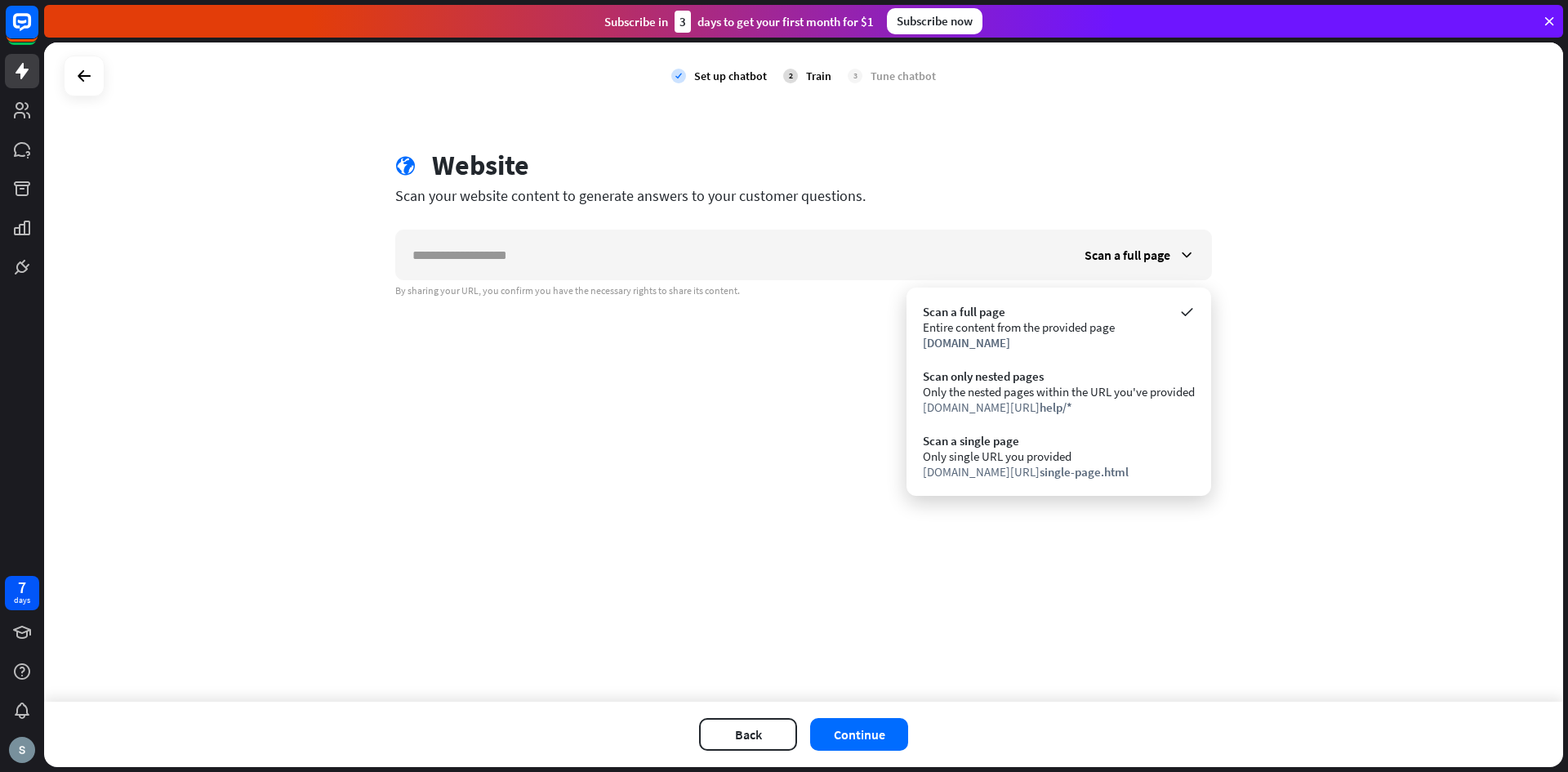
drag, startPoint x: 597, startPoint y: 379, endPoint x: 160, endPoint y: 132, distance: 502.0
click at [597, 377] on div "check Set up chatbot 2 Train 3 Tune chatbot globe Website Scan your website con…" at bounding box center [803, 371] width 1519 height 659
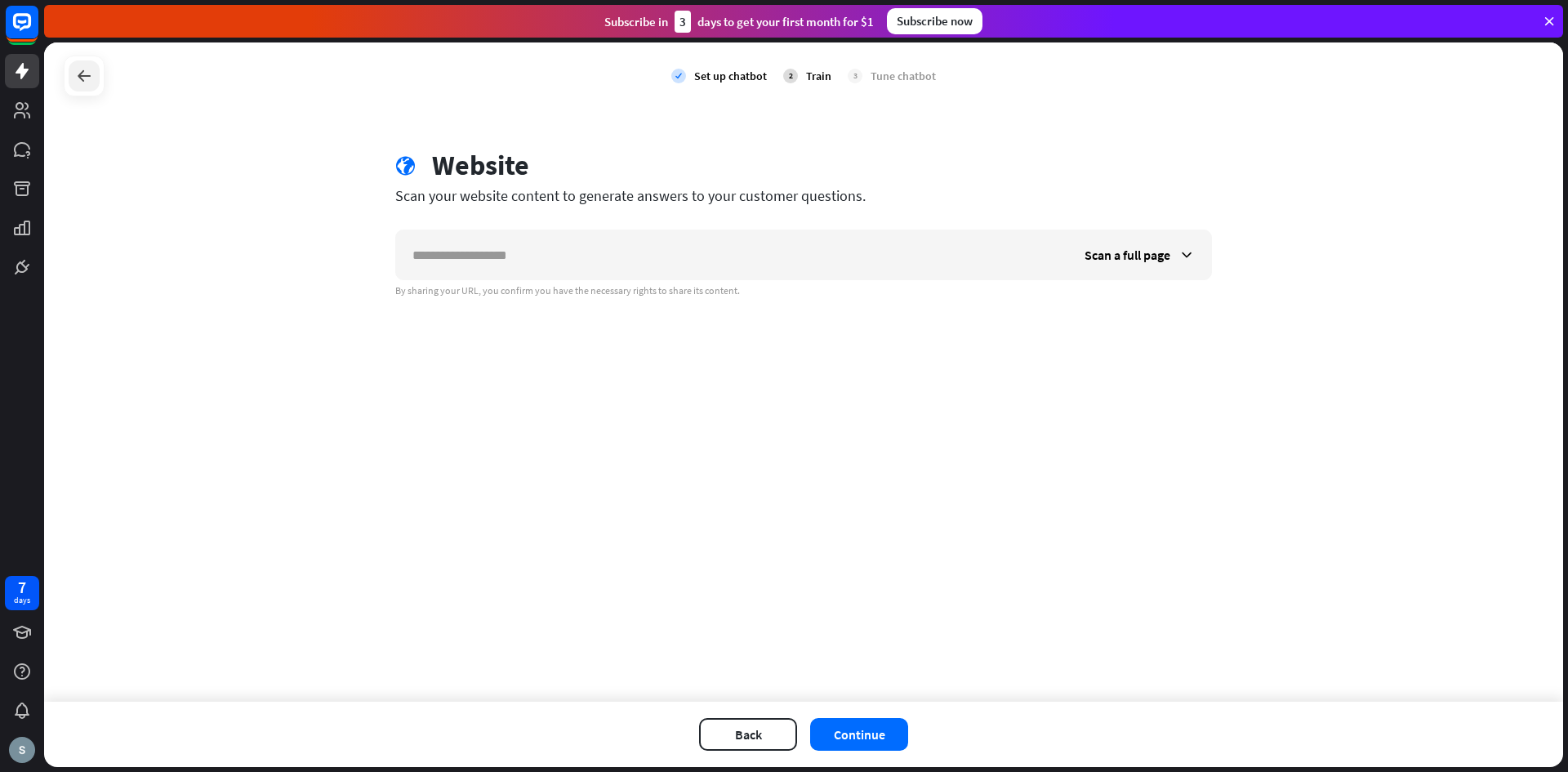
click at [86, 85] on icon at bounding box center [84, 76] width 20 height 20
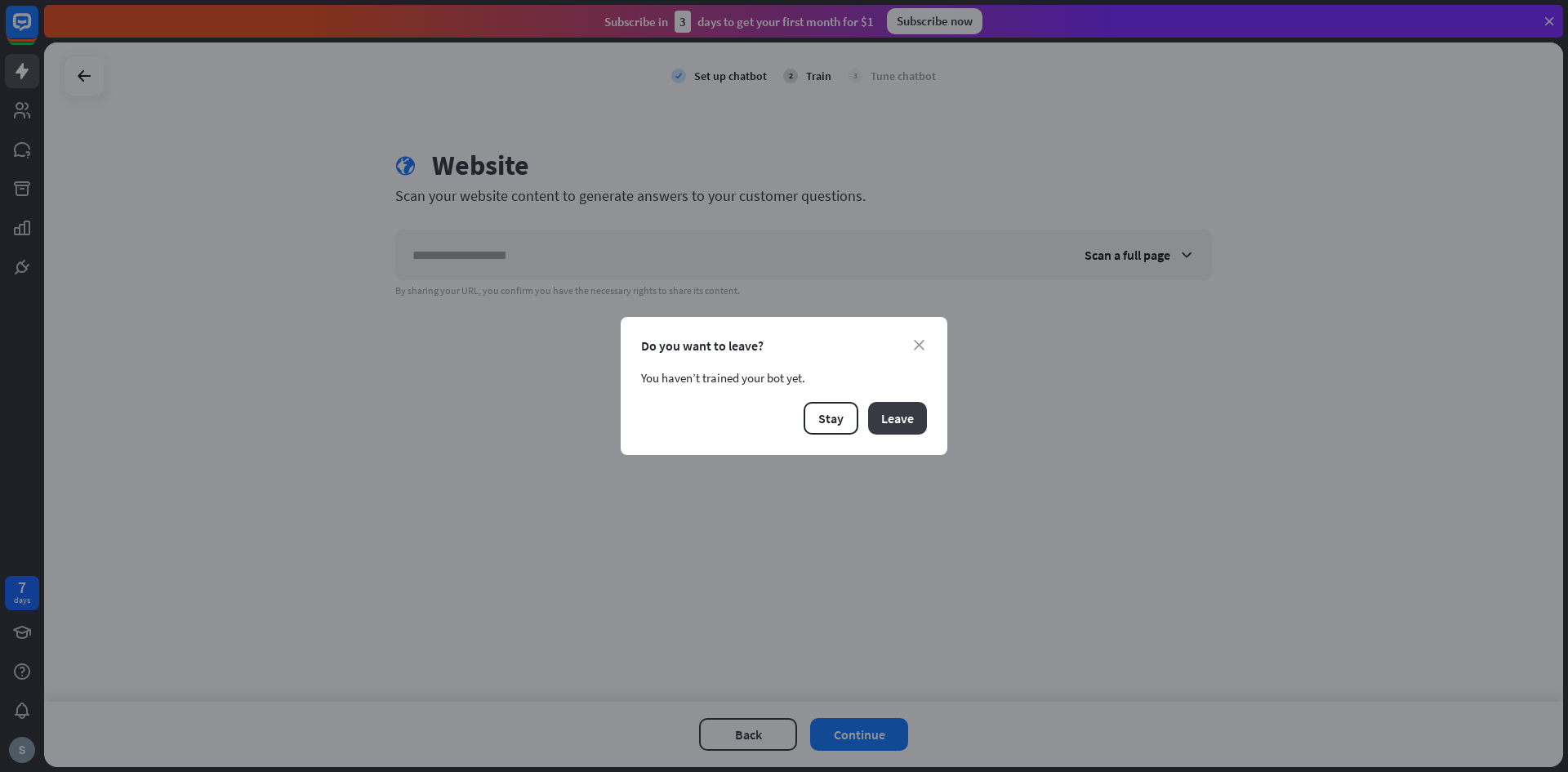
click at [901, 409] on button "Leave" at bounding box center [897, 418] width 59 height 33
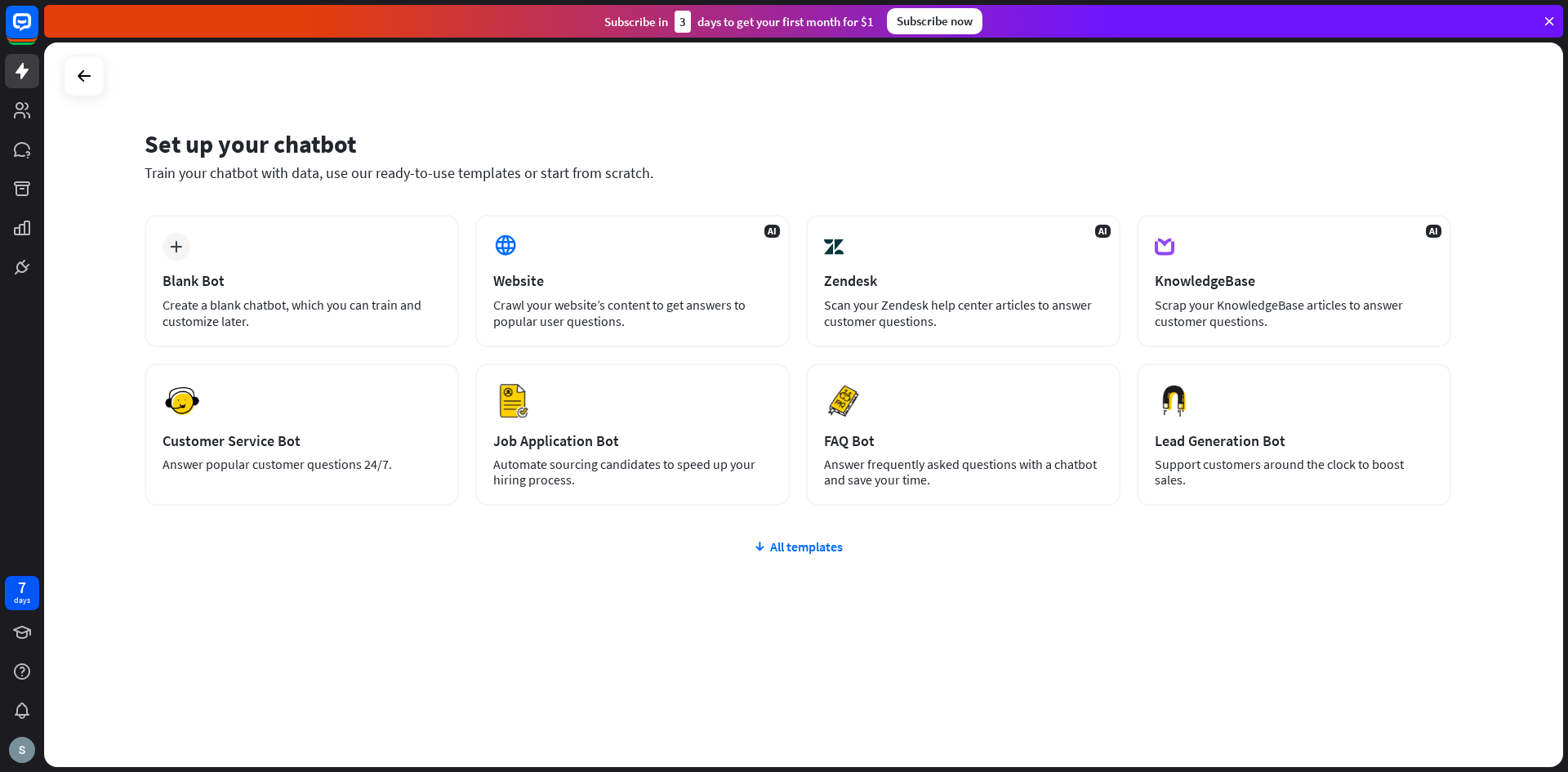
click at [823, 536] on div "plus Blank Bot Create a blank chatbot, which you can train and customize later.…" at bounding box center [797, 459] width 1306 height 487
click at [823, 551] on div "All templates" at bounding box center [797, 546] width 1306 height 16
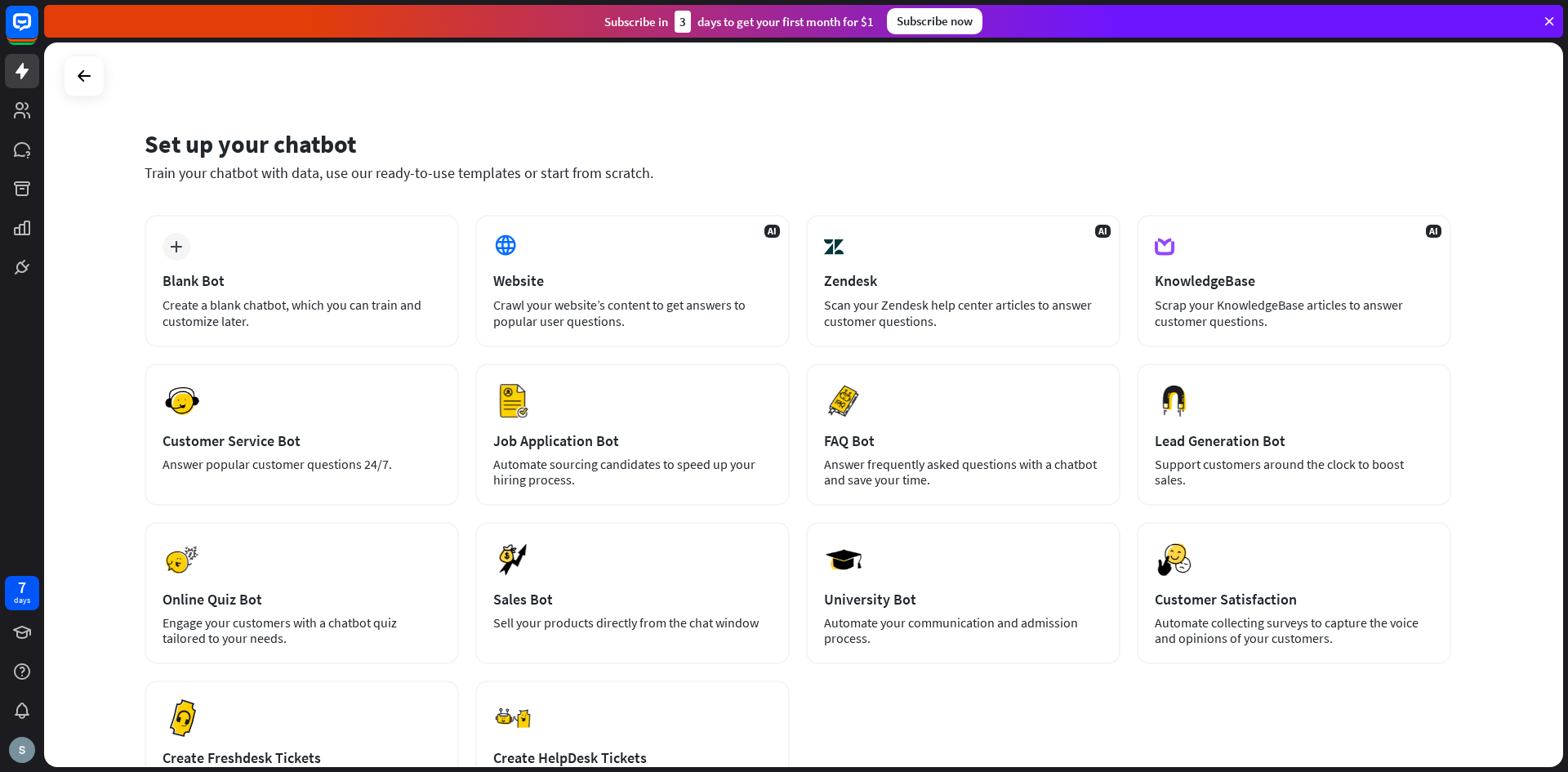
click at [339, 147] on div "Set up your chatbot" at bounding box center [797, 144] width 1306 height 31
drag, startPoint x: 359, startPoint y: 142, endPoint x: 132, endPoint y: 158, distance: 227.6
click at [132, 158] on div "Set up your chatbot Train your chatbot with data, use our ready-to-use template…" at bounding box center [803, 404] width 1519 height 725
drag, startPoint x: 134, startPoint y: 145, endPoint x: 404, endPoint y: 132, distance: 270.3
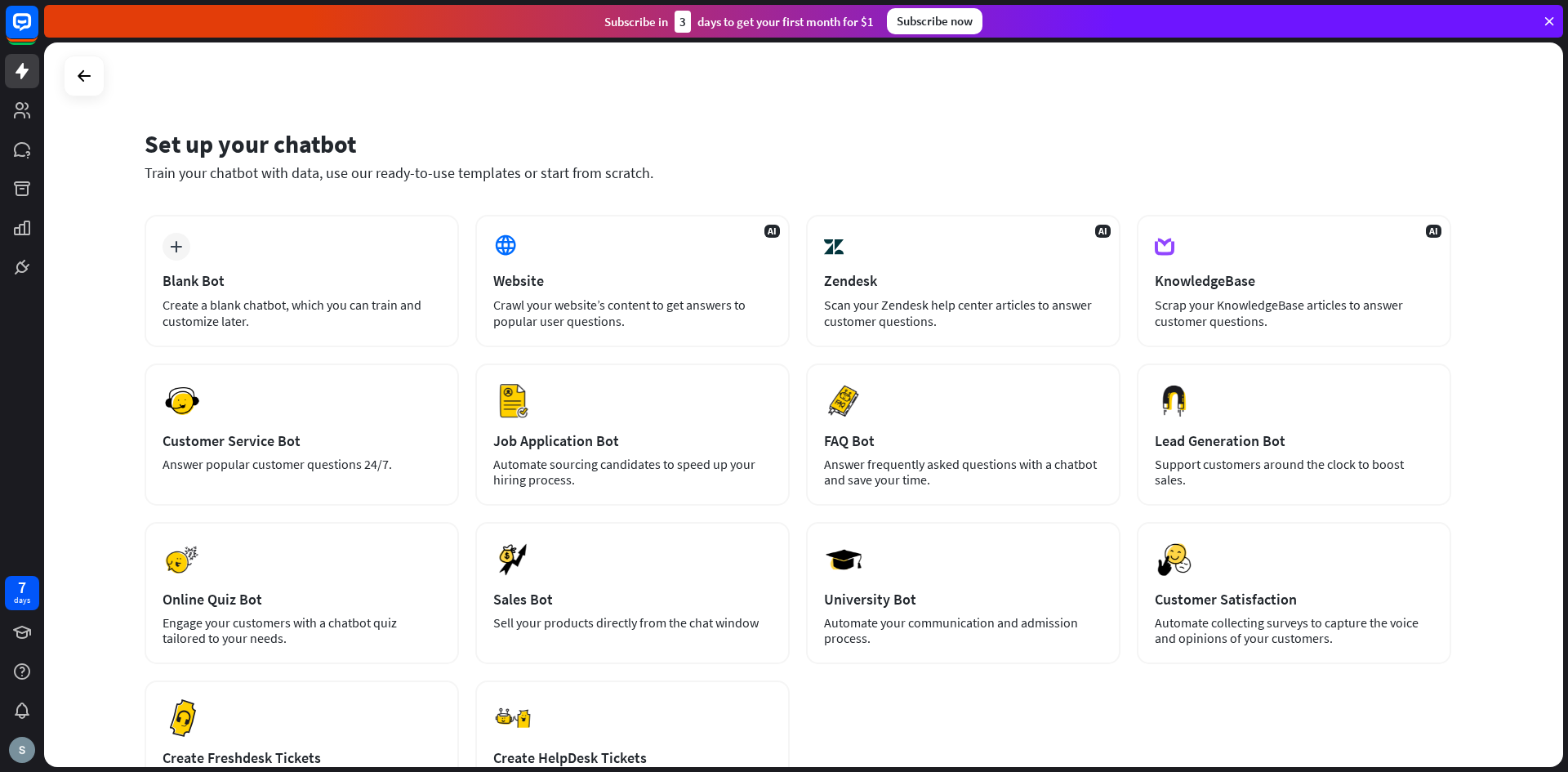
click at [404, 132] on div "Set up your chatbot Train your chatbot with data, use our ready-to-use template…" at bounding box center [803, 404] width 1519 height 725
click at [404, 132] on div "Set up your chatbot" at bounding box center [797, 144] width 1306 height 31
